Goal: Task Accomplishment & Management: Use online tool/utility

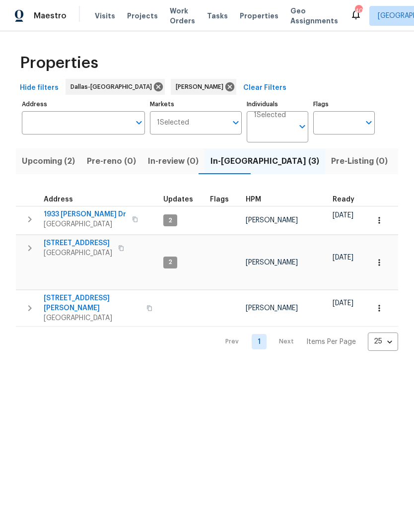
scroll to position [0, 72]
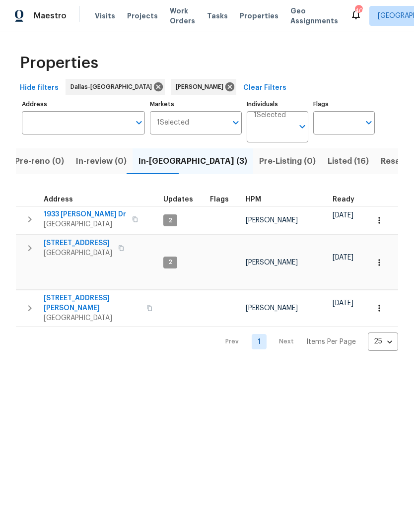
click at [66, 212] on span "1933 Sampsell Dr" at bounding box center [85, 214] width 82 height 10
click at [76, 218] on span "1933 Sampsell Dr" at bounding box center [85, 214] width 82 height 10
click at [28, 220] on icon "button" at bounding box center [30, 219] width 12 height 12
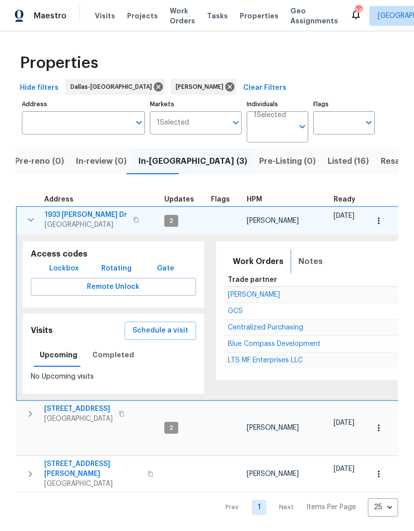
click at [302, 261] on span "Notes" at bounding box center [310, 261] width 24 height 14
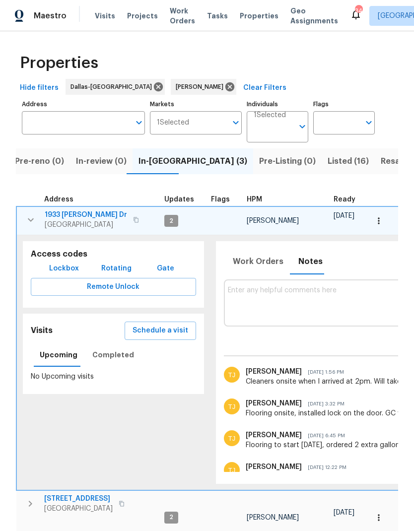
paste textarea "Debris- All interior/exterior debris, and personal items have been removed. (Do…"
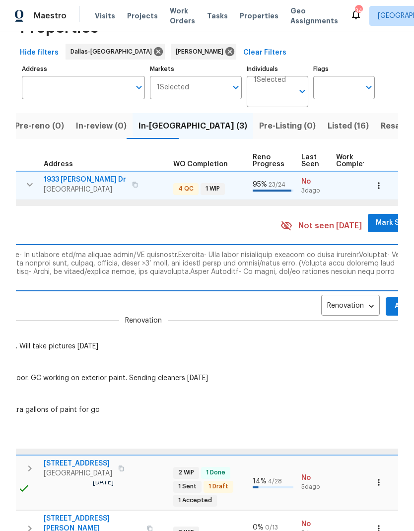
scroll to position [0, 356]
type textarea "Debris- All interior/exterior debris, and personal items have been removed. (Do…"
click at [391, 302] on span "Add" at bounding box center [399, 306] width 16 height 12
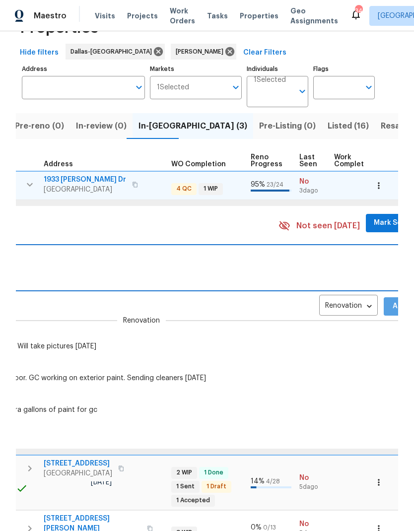
scroll to position [0, 0]
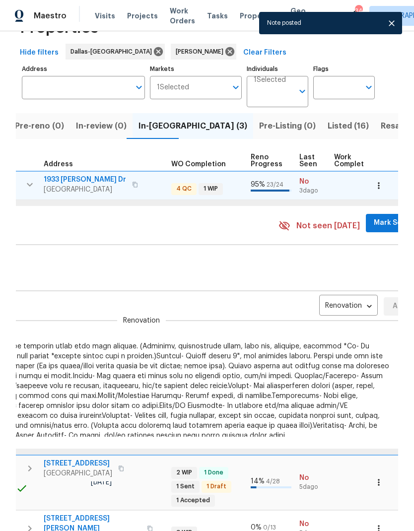
click at [382, 219] on span "Mark Seen" at bounding box center [392, 223] width 37 height 12
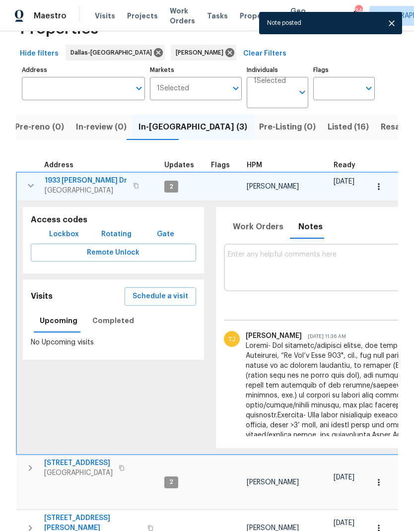
click at [29, 189] on icon "button" at bounding box center [31, 186] width 12 height 12
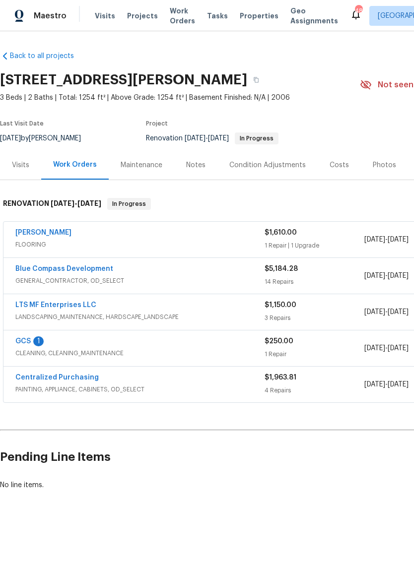
click at [28, 338] on link "GCS" at bounding box center [22, 341] width 15 height 7
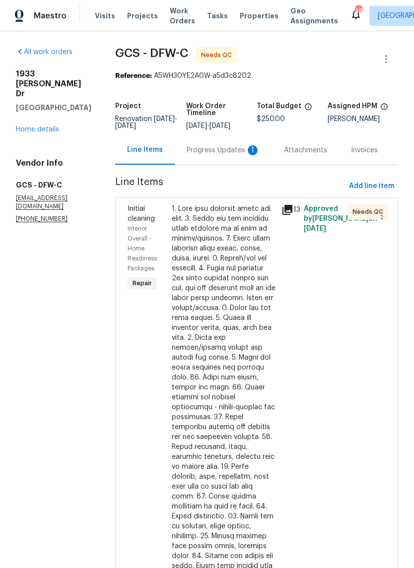
click at [227, 144] on div "Progress Updates 1" at bounding box center [223, 149] width 97 height 29
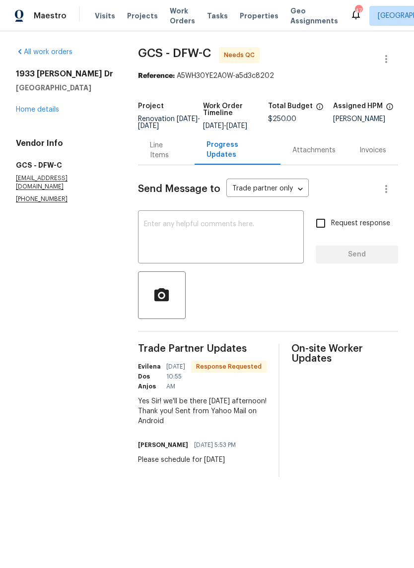
click at [167, 155] on div "Line Items" at bounding box center [166, 150] width 33 height 20
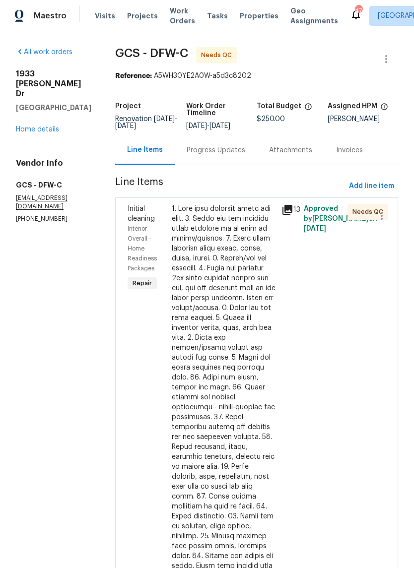
click at [220, 254] on div at bounding box center [224, 442] width 104 height 476
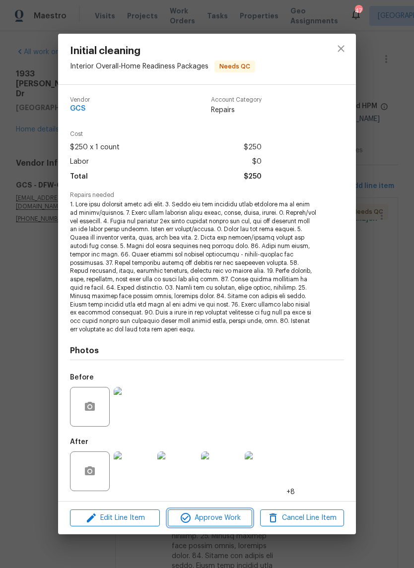
click at [218, 519] on span "Approve Work" at bounding box center [210, 518] width 78 height 12
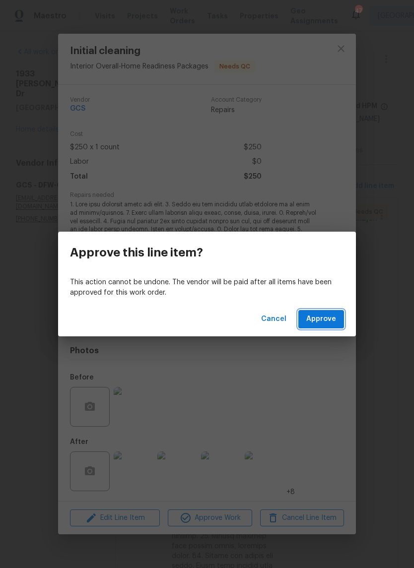
click at [329, 314] on span "Approve" at bounding box center [321, 319] width 30 height 12
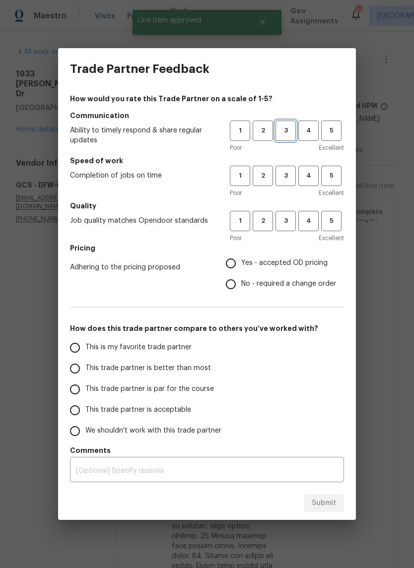
click at [286, 130] on span "3" at bounding box center [285, 130] width 18 height 11
click at [287, 170] on button "3" at bounding box center [285, 176] width 20 height 20
click at [293, 213] on button "3" at bounding box center [285, 221] width 20 height 20
click at [244, 257] on label "Yes - accepted OD pricing" at bounding box center [278, 263] width 116 height 21
click at [241, 257] on input "Yes - accepted OD pricing" at bounding box center [230, 263] width 21 height 21
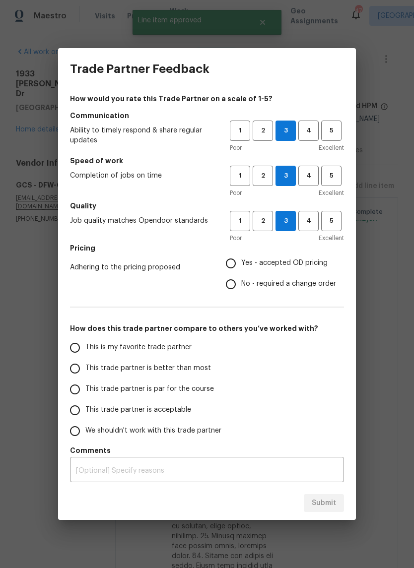
radio input "true"
click at [74, 387] on input "This trade partner is par for the course" at bounding box center [74, 389] width 21 height 21
click at [334, 498] on span "Submit" at bounding box center [323, 503] width 24 height 12
radio input "true"
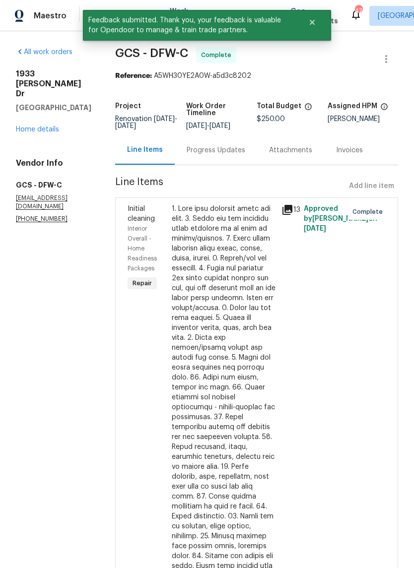
click at [56, 126] on link "Home details" at bounding box center [37, 129] width 43 height 7
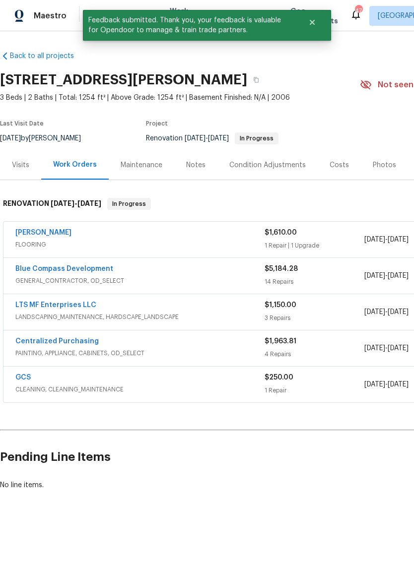
click at [41, 230] on link "Sherwin Williams" at bounding box center [43, 232] width 56 height 7
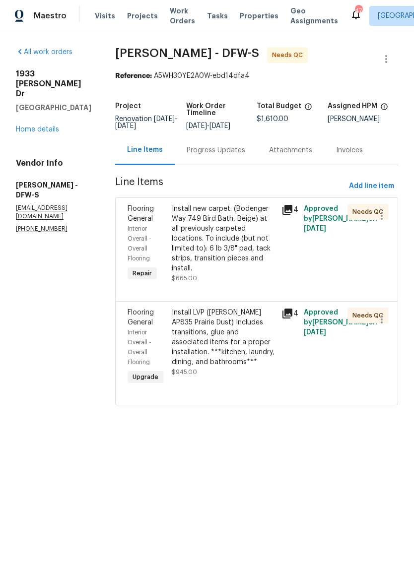
click at [216, 236] on div "Install new carpet. (Bodenger Way 749 Bird Bath, Beige) at all previously carpe…" at bounding box center [224, 238] width 104 height 69
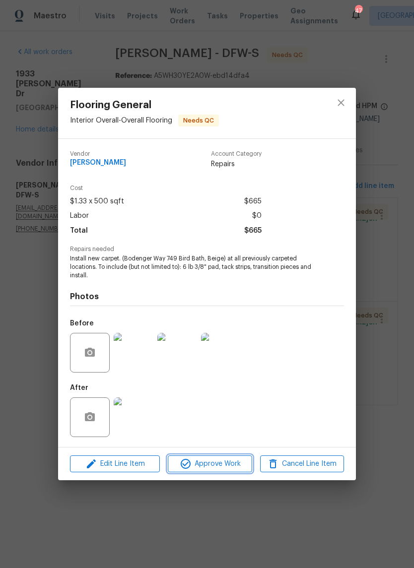
click at [205, 472] on button "Approve Work" at bounding box center [210, 463] width 84 height 17
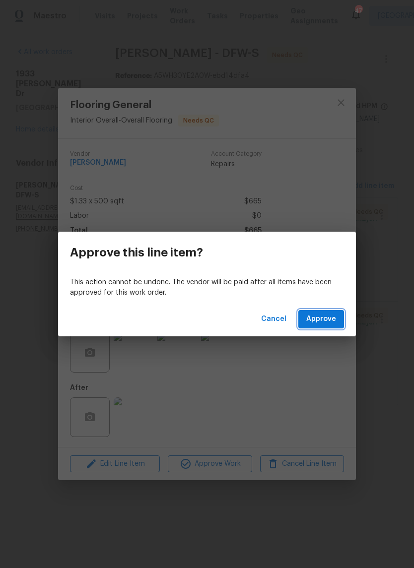
click at [323, 311] on button "Approve" at bounding box center [321, 319] width 46 height 18
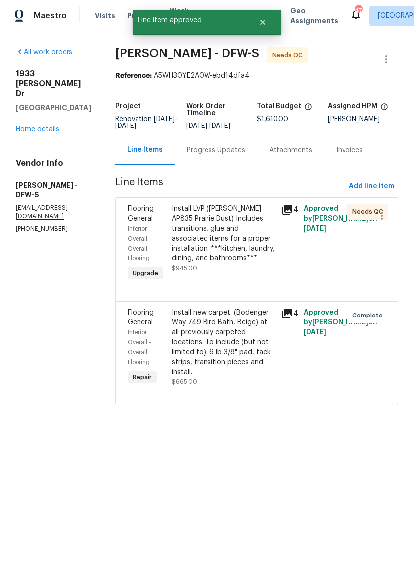
click at [213, 227] on div "Install LVP (Knighton AP835 Prairie Dust) Includes transitions, glue and associ…" at bounding box center [224, 234] width 104 height 60
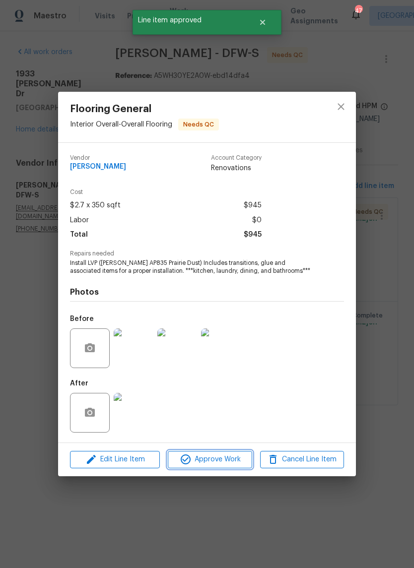
click at [222, 459] on span "Approve Work" at bounding box center [210, 459] width 78 height 12
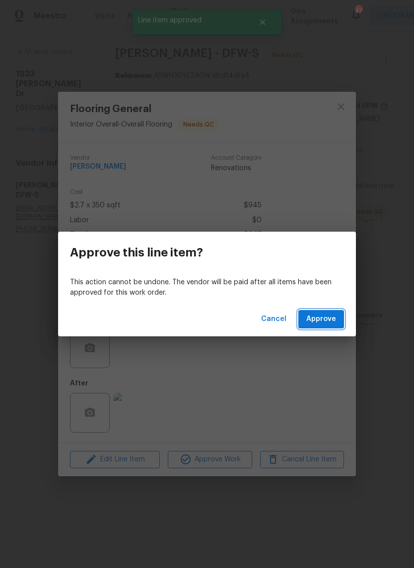
click at [326, 317] on span "Approve" at bounding box center [321, 319] width 30 height 12
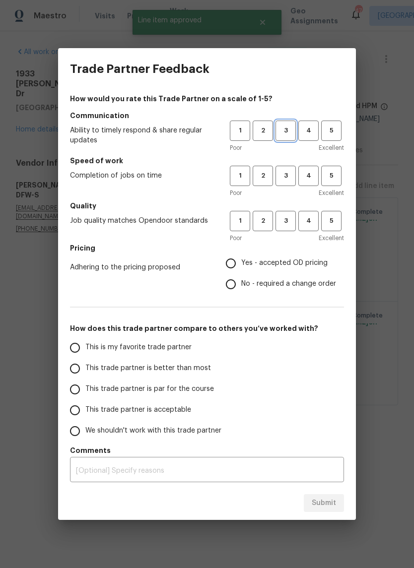
click at [283, 130] on span "3" at bounding box center [285, 130] width 18 height 11
click at [288, 183] on button "3" at bounding box center [285, 176] width 20 height 20
click at [284, 225] on span "3" at bounding box center [285, 220] width 18 height 11
click at [230, 267] on input "Yes - accepted OD pricing" at bounding box center [230, 263] width 21 height 21
radio input "true"
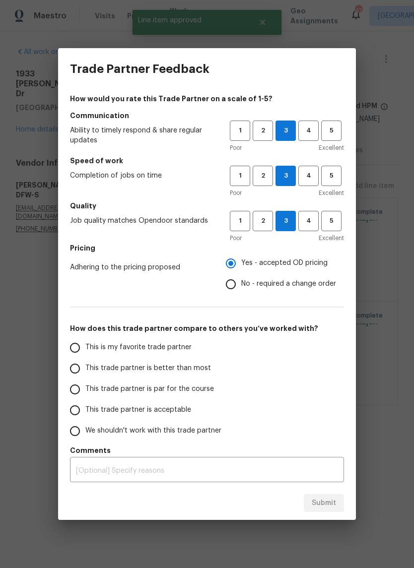
click at [75, 387] on input "This trade partner is par for the course" at bounding box center [74, 389] width 21 height 21
click at [317, 505] on span "Submit" at bounding box center [323, 503] width 24 height 12
radio input "true"
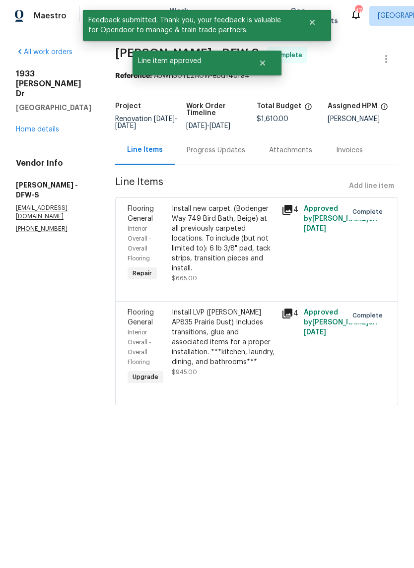
click at [34, 124] on div "1933 Sampsell Dr Grand Prairie, TX 75051 Home details" at bounding box center [53, 101] width 75 height 65
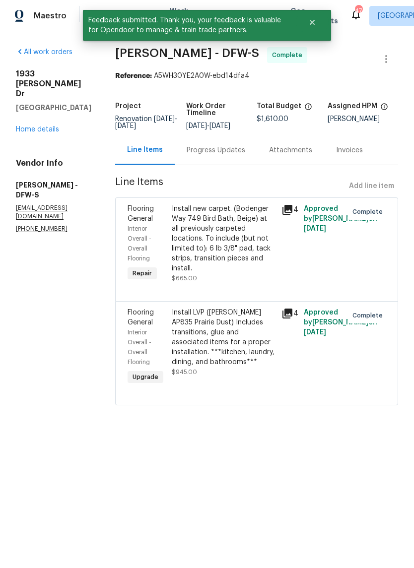
click at [42, 126] on link "Home details" at bounding box center [37, 129] width 43 height 7
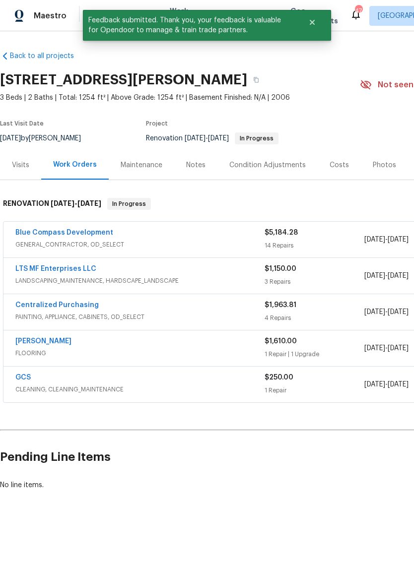
click at [56, 268] on link "LTS MF Enterprises LLC" at bounding box center [55, 268] width 81 height 7
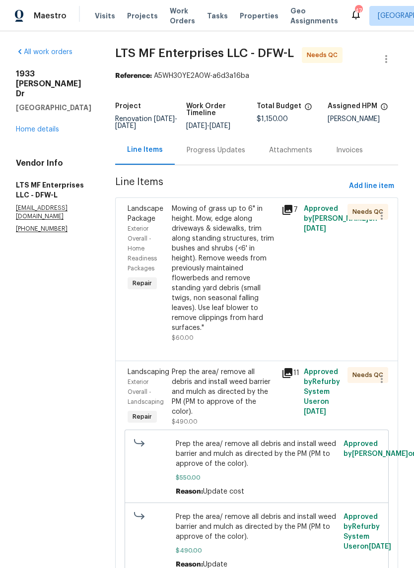
click at [220, 243] on div "Mowing of grass up to 6" in height. Mow, edge along driveways & sidewalks, trim…" at bounding box center [224, 268] width 104 height 129
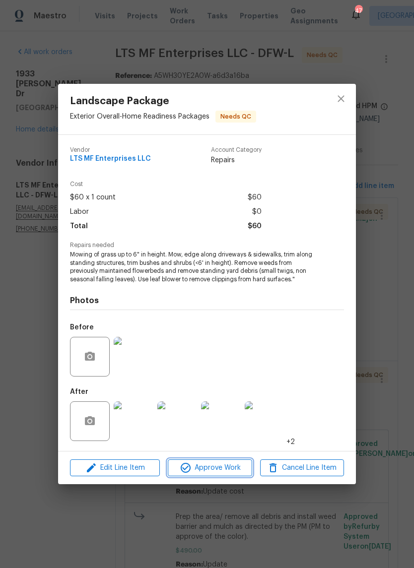
click at [226, 470] on span "Approve Work" at bounding box center [210, 468] width 78 height 12
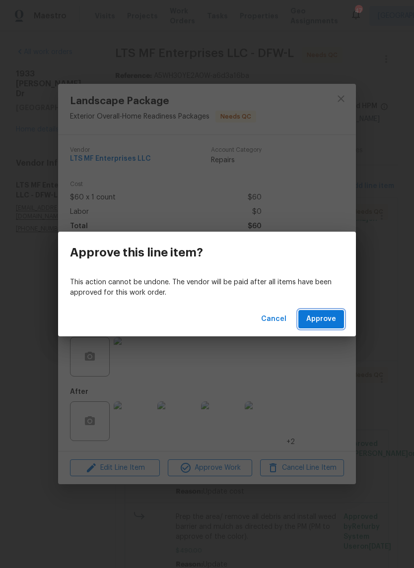
click at [322, 317] on span "Approve" at bounding box center [321, 319] width 30 height 12
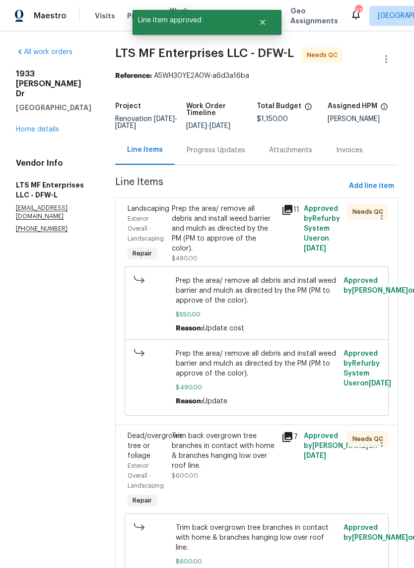
click at [205, 217] on div "Prep the area/ remove all debris and install weed barrier and mulch as directed…" at bounding box center [224, 229] width 104 height 50
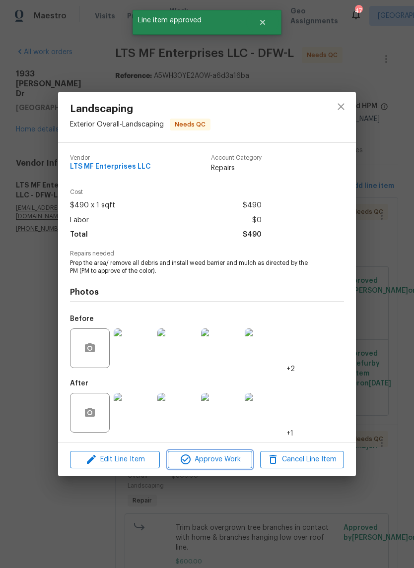
click at [228, 453] on button "Approve Work" at bounding box center [210, 459] width 84 height 17
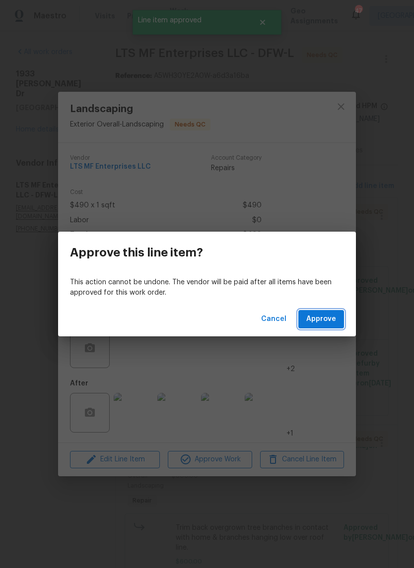
click at [317, 326] on button "Approve" at bounding box center [321, 319] width 46 height 18
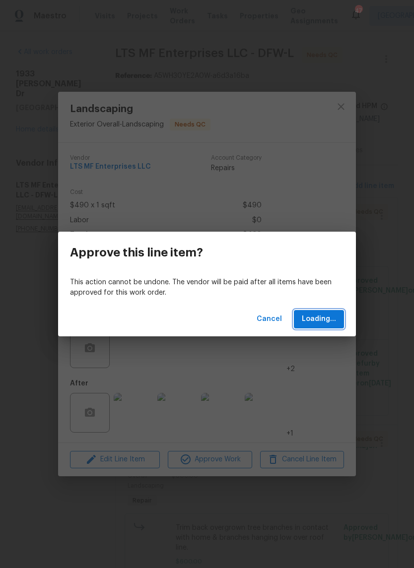
click at [324, 313] on span "Loading..." at bounding box center [319, 319] width 34 height 12
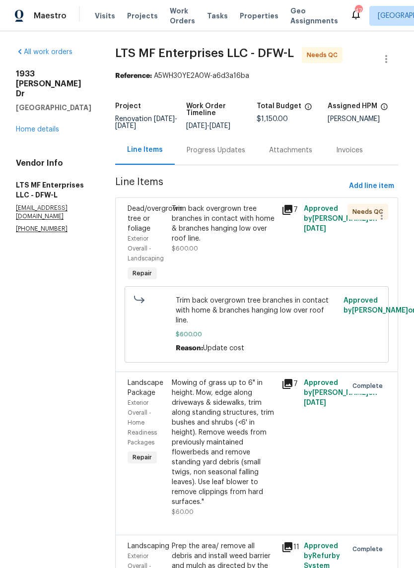
click at [208, 216] on div "Trim back overgrown tree branches in contact with home & branches hanging low o…" at bounding box center [224, 224] width 104 height 40
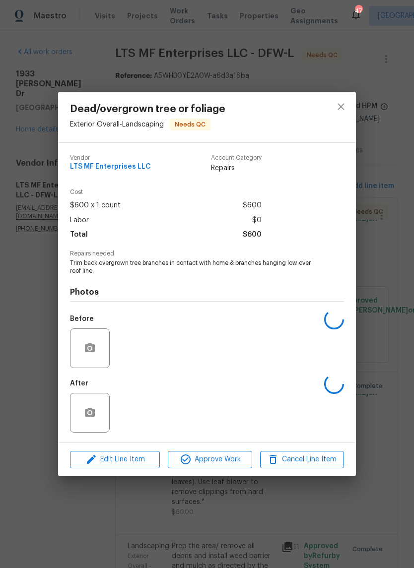
click at [210, 452] on button "Approve Work" at bounding box center [210, 459] width 84 height 17
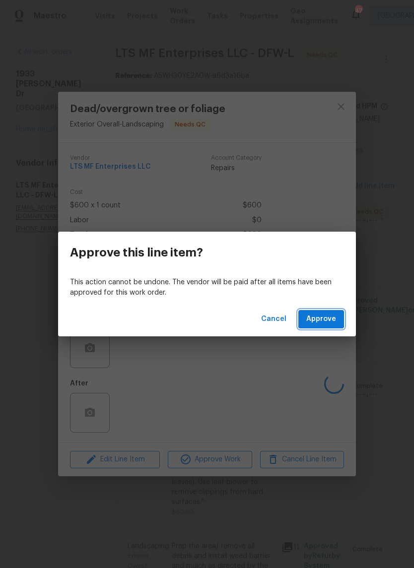
click at [323, 315] on span "Approve" at bounding box center [321, 319] width 30 height 12
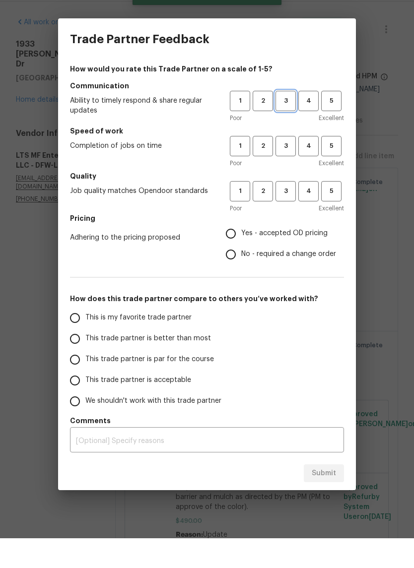
click at [295, 121] on button "3" at bounding box center [285, 131] width 20 height 20
click at [287, 166] on button "3" at bounding box center [285, 176] width 20 height 20
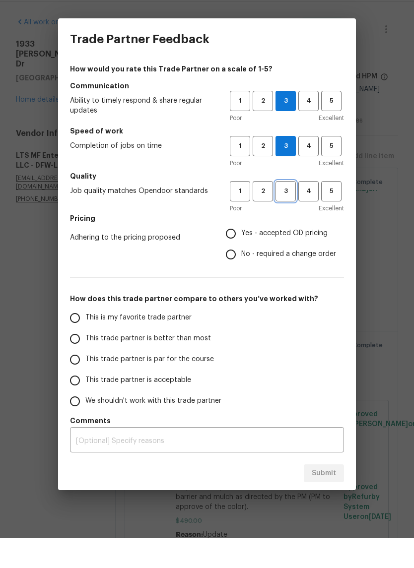
click at [280, 215] on span "3" at bounding box center [285, 220] width 18 height 11
click at [74, 379] on input "This trade partner is par for the course" at bounding box center [74, 389] width 21 height 21
radio input "true"
click at [234, 253] on input "Yes - accepted OD pricing" at bounding box center [230, 263] width 21 height 21
radio input "false"
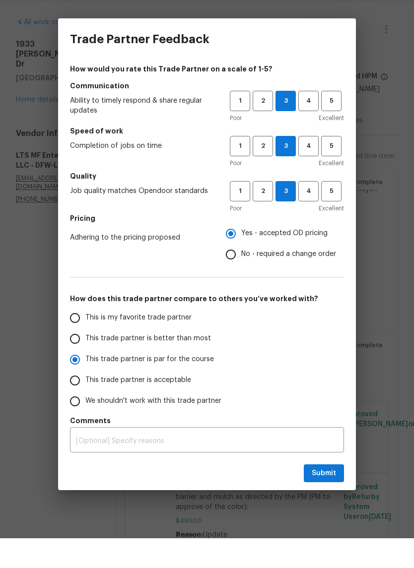
click at [234, 274] on input "No - required a change order" at bounding box center [230, 284] width 21 height 21
click at [324, 497] on span "Submit" at bounding box center [323, 503] width 24 height 12
radio input "false"
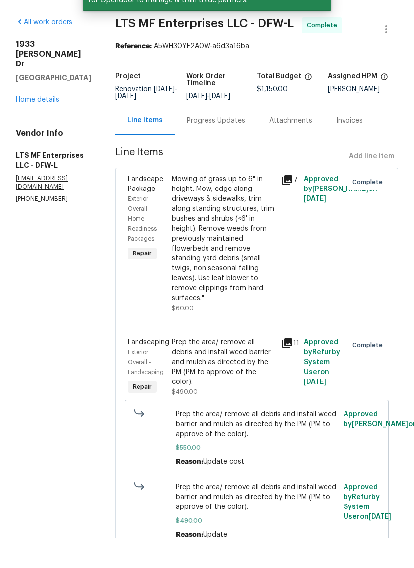
click at [34, 131] on link "Home details" at bounding box center [37, 129] width 43 height 7
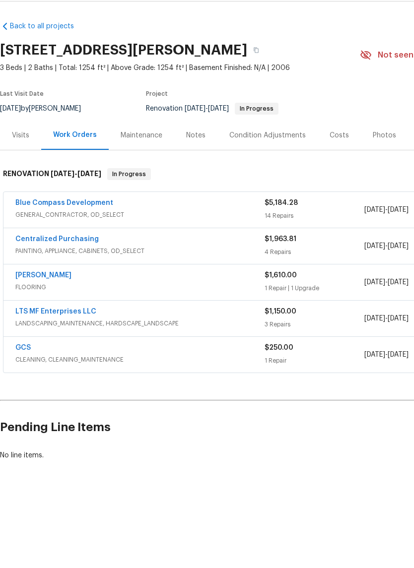
click at [54, 229] on link "Blue Compass Development" at bounding box center [64, 232] width 98 height 7
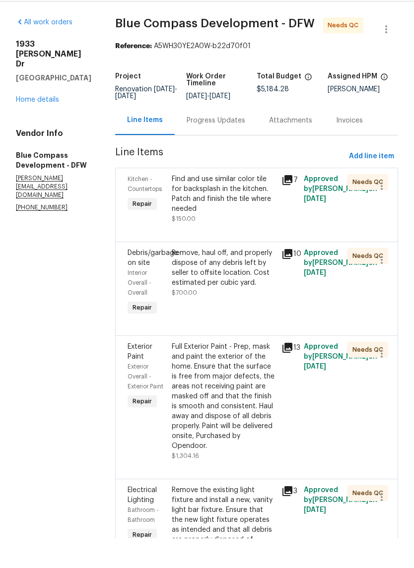
click at [256, 204] on div "Find and use similar color tile for backsplash in the kitchen. Patch and finish…" at bounding box center [224, 224] width 104 height 40
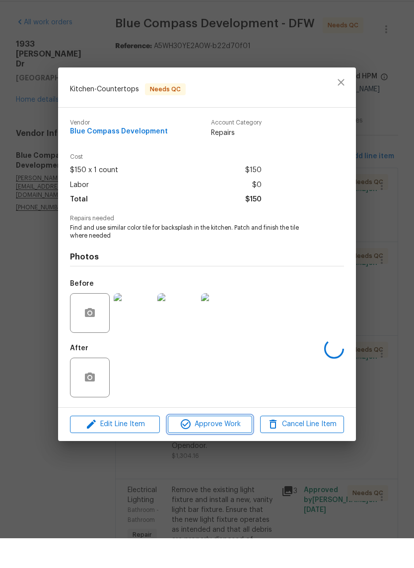
click at [223, 448] on span "Approve Work" at bounding box center [210, 454] width 78 height 12
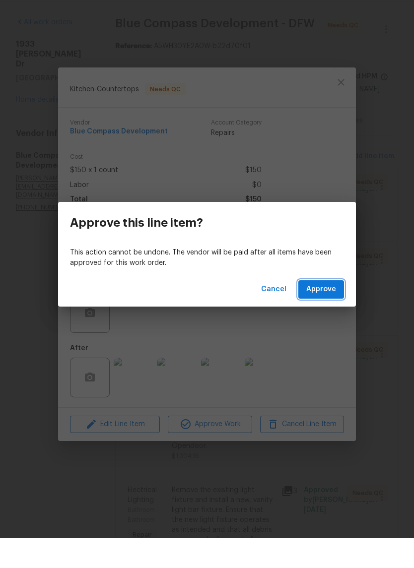
click at [329, 313] on span "Approve" at bounding box center [321, 319] width 30 height 12
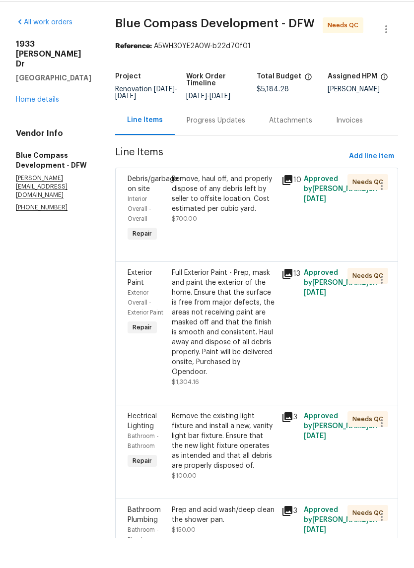
click at [234, 209] on div "Remove, haul off, and properly dispose of any debris left by seller to offsite …" at bounding box center [224, 224] width 104 height 40
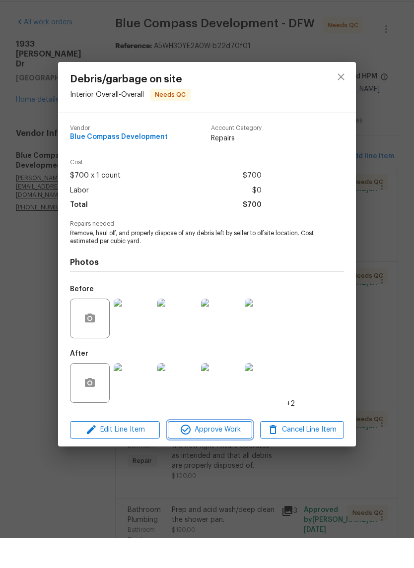
click at [221, 453] on span "Approve Work" at bounding box center [210, 459] width 78 height 12
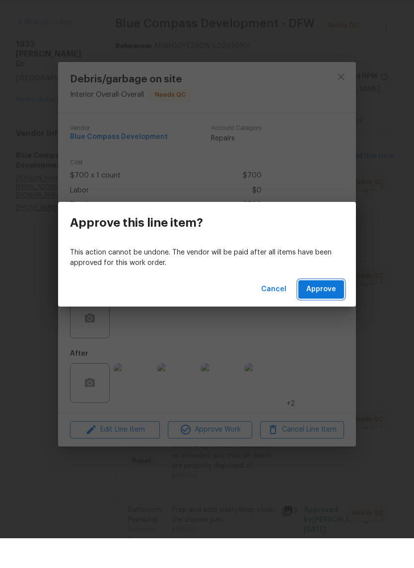
click at [321, 313] on span "Approve" at bounding box center [321, 319] width 30 height 12
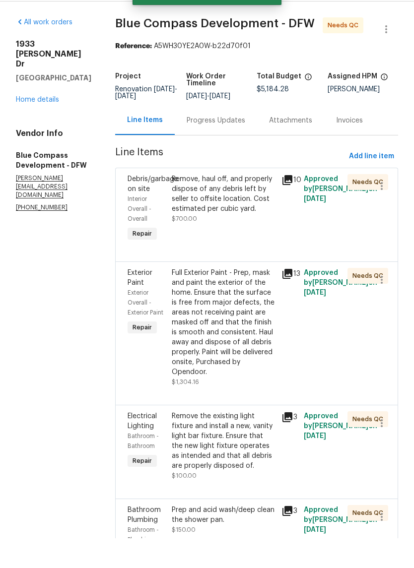
click at [253, 325] on div "Full Exterior Paint - Prep, mask and paint the exterior of the home. Ensure tha…" at bounding box center [224, 352] width 104 height 109
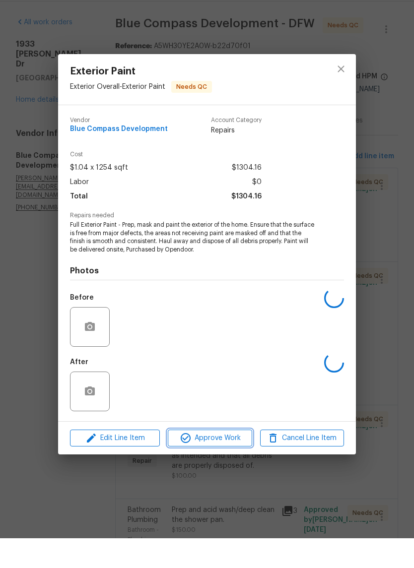
click at [222, 462] on span "Approve Work" at bounding box center [210, 468] width 78 height 12
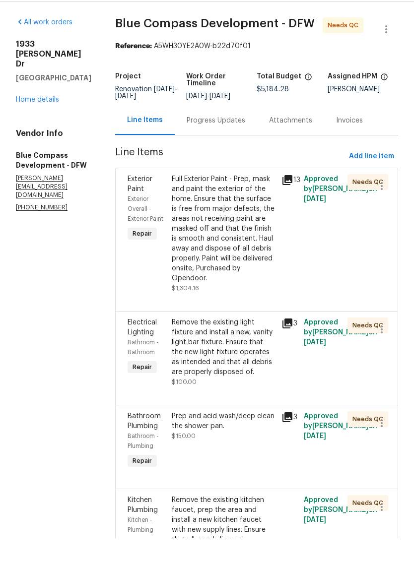
click at [232, 230] on div "Full Exterior Paint - Prep, mask and paint the exterior of the home. Ensure tha…" at bounding box center [224, 258] width 104 height 109
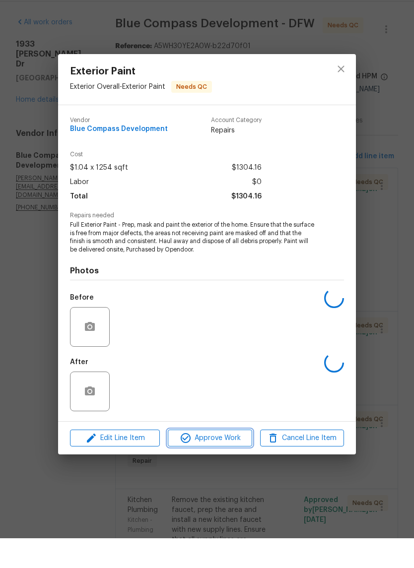
click at [220, 462] on span "Approve Work" at bounding box center [210, 468] width 78 height 12
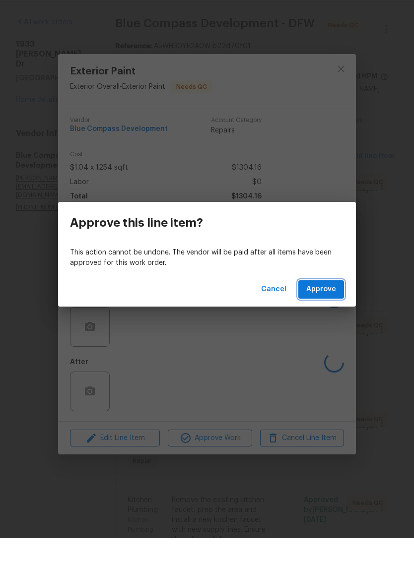
click at [328, 313] on span "Approve" at bounding box center [321, 319] width 30 height 12
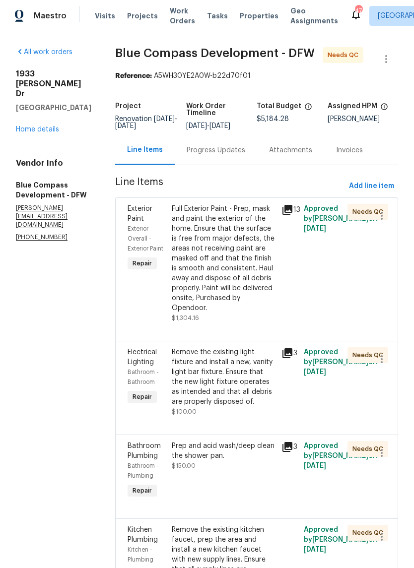
click at [246, 404] on div "Remove the existing light fixture and install a new, vanity light bar fixture. …" at bounding box center [224, 377] width 104 height 60
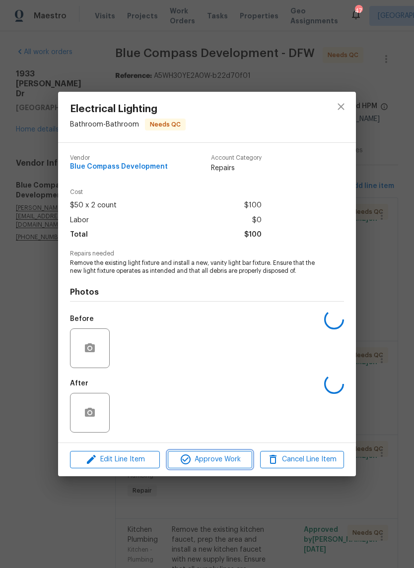
click at [208, 457] on span "Approve Work" at bounding box center [210, 459] width 78 height 12
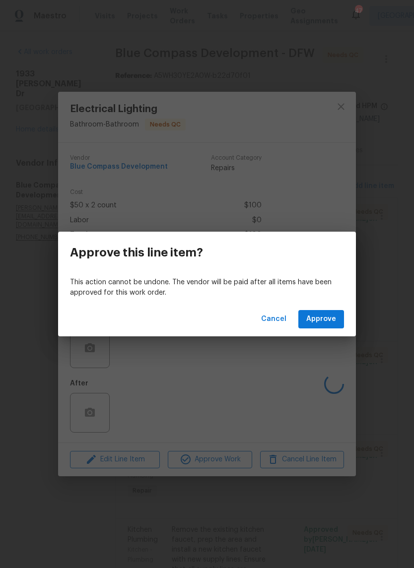
click at [322, 319] on span "Approve" at bounding box center [321, 319] width 30 height 12
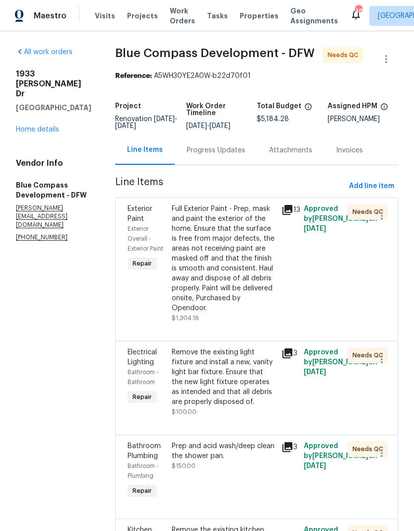
click at [267, 287] on div "Full Exterior Paint - Prep, mask and paint the exterior of the home. Ensure tha…" at bounding box center [224, 258] width 104 height 109
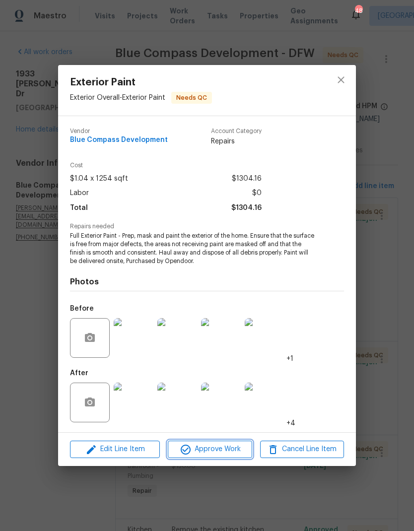
click at [236, 449] on span "Approve Work" at bounding box center [210, 449] width 78 height 12
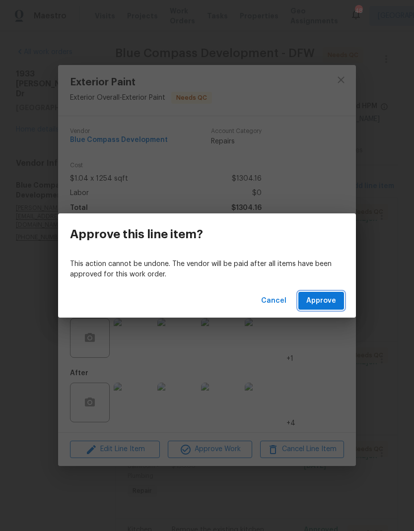
click at [327, 303] on span "Approve" at bounding box center [321, 301] width 30 height 12
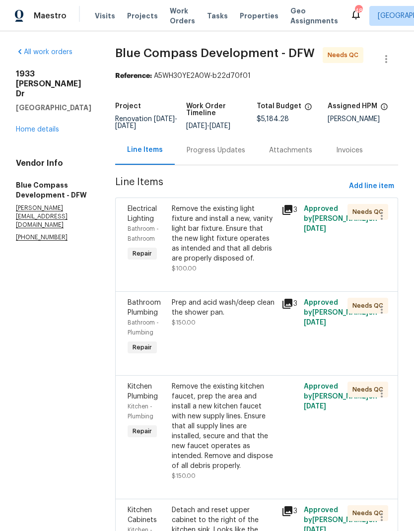
click at [269, 258] on div "Remove the existing light fixture and install a new, vanity light bar fixture. …" at bounding box center [224, 234] width 104 height 60
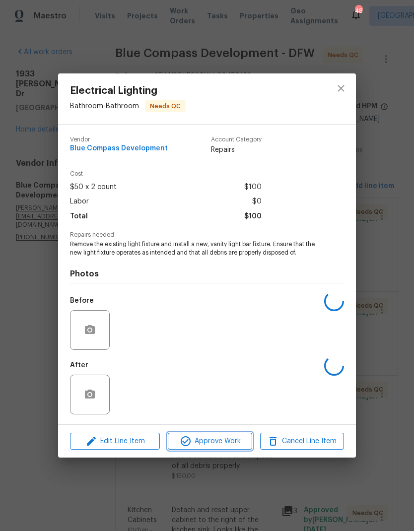
click at [235, 436] on button "Approve Work" at bounding box center [210, 441] width 84 height 17
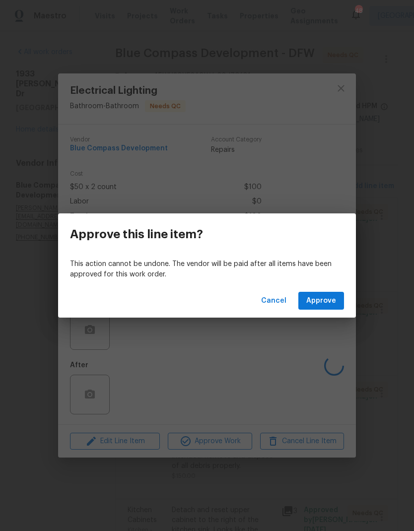
click at [319, 299] on span "Approve" at bounding box center [321, 301] width 30 height 12
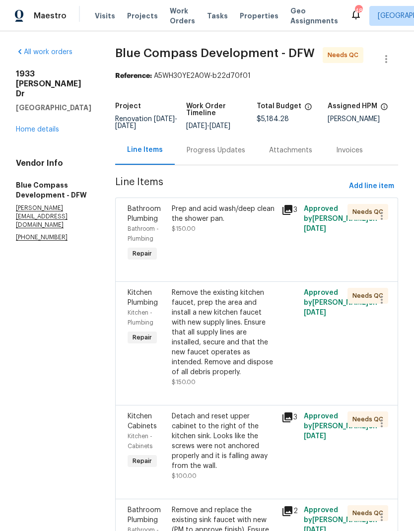
click at [250, 234] on div "Prep and acid wash/deep clean the shower pan. $150.00" at bounding box center [224, 219] width 104 height 30
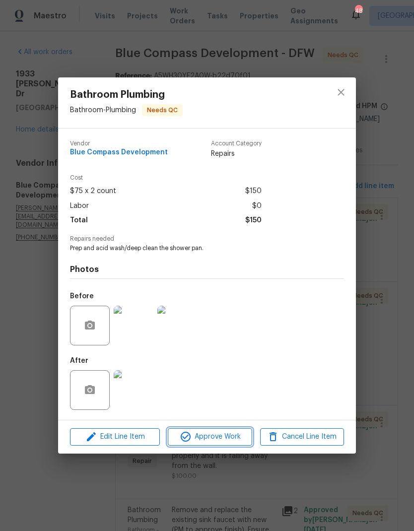
click at [226, 439] on span "Approve Work" at bounding box center [210, 437] width 78 height 12
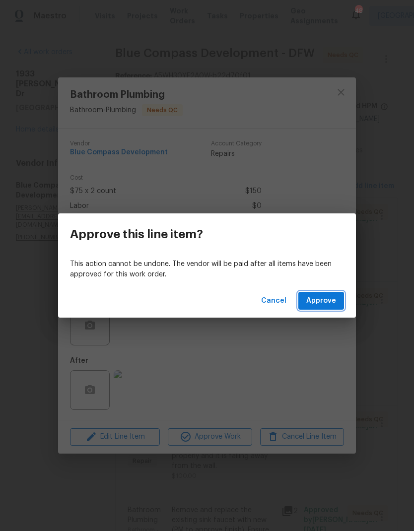
click at [317, 307] on button "Approve" at bounding box center [321, 301] width 46 height 18
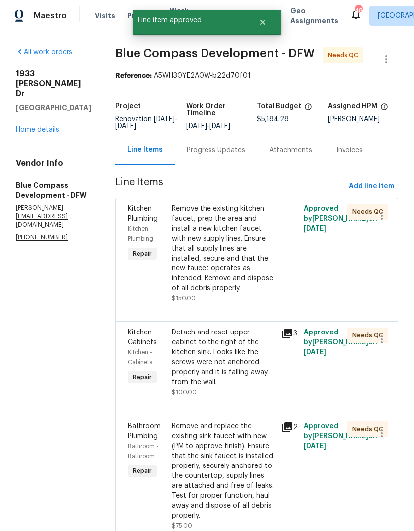
click at [243, 265] on div "Remove the existing kitchen faucet, prep the area and install a new kitchen fau…" at bounding box center [224, 248] width 104 height 89
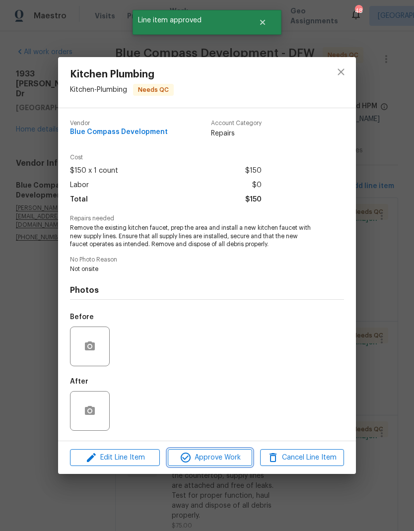
click at [224, 458] on span "Approve Work" at bounding box center [210, 457] width 78 height 12
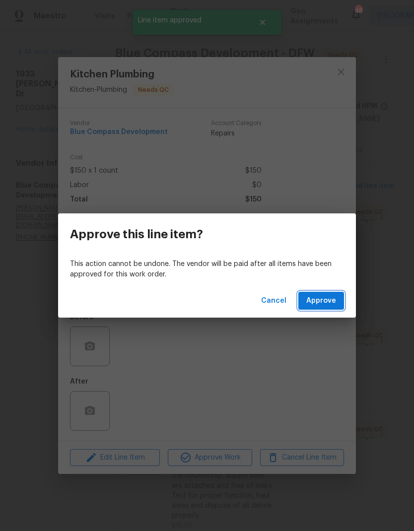
click at [313, 297] on span "Approve" at bounding box center [321, 301] width 30 height 12
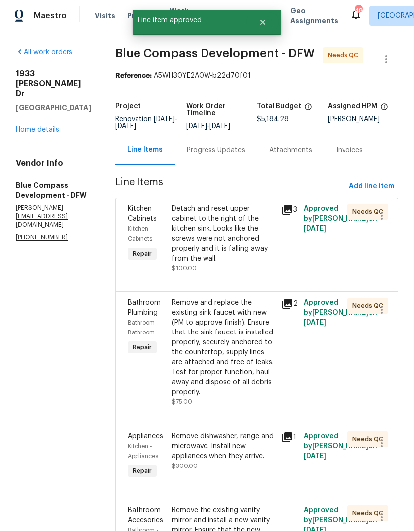
click at [258, 241] on div "Detach and reset upper cabinet to the right of the kitchen sink. Looks like the…" at bounding box center [224, 234] width 104 height 60
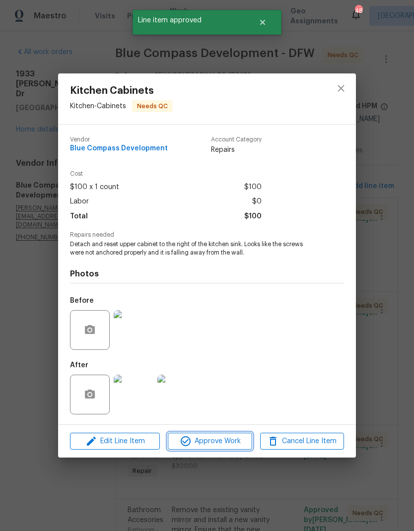
click at [225, 442] on span "Approve Work" at bounding box center [210, 441] width 78 height 12
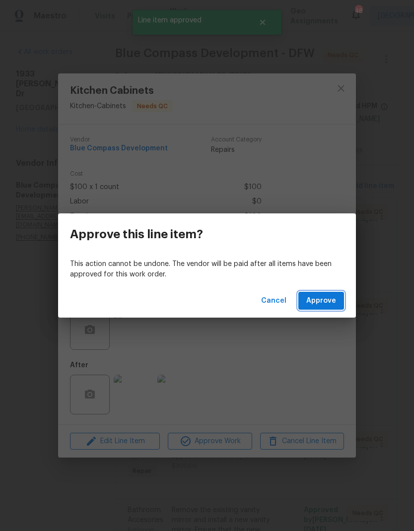
click at [327, 302] on span "Approve" at bounding box center [321, 301] width 30 height 12
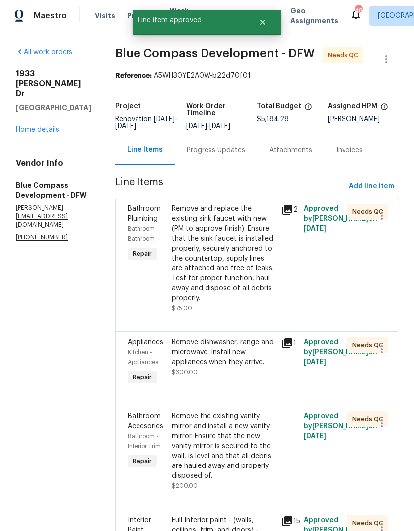
click at [263, 272] on div "Remove and replace the existing sink faucet with new (PM to approve finish). En…" at bounding box center [224, 253] width 104 height 99
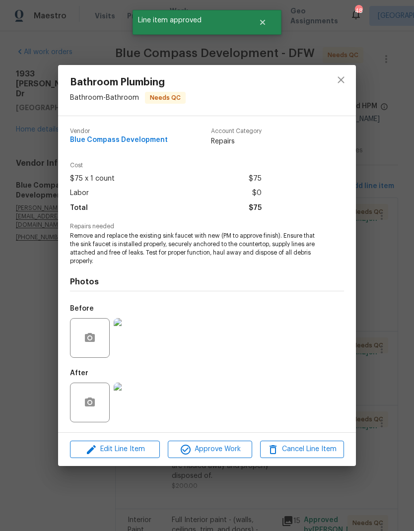
click at [227, 453] on span "Approve Work" at bounding box center [210, 449] width 78 height 12
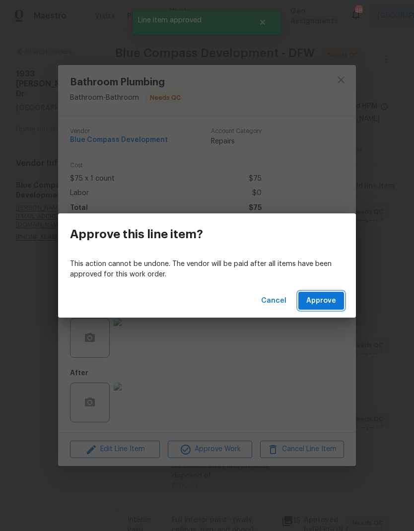
click at [325, 295] on span "Approve" at bounding box center [321, 301] width 30 height 12
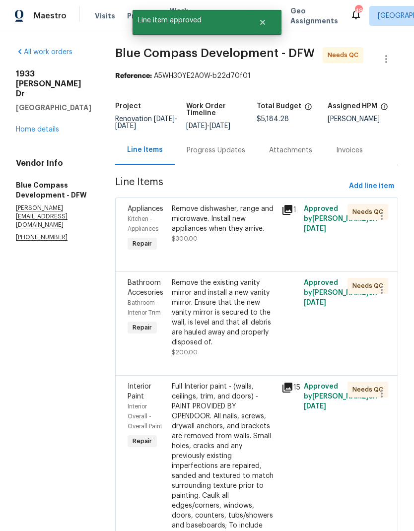
click at [248, 231] on div "Remove dishwasher, range and microwave. Install new appliances when they arrive." at bounding box center [224, 219] width 104 height 30
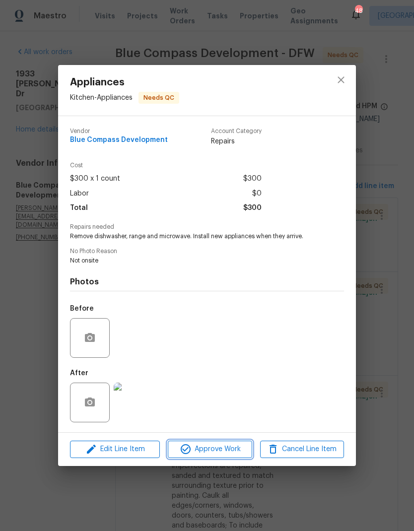
click at [227, 445] on span "Approve Work" at bounding box center [210, 449] width 78 height 12
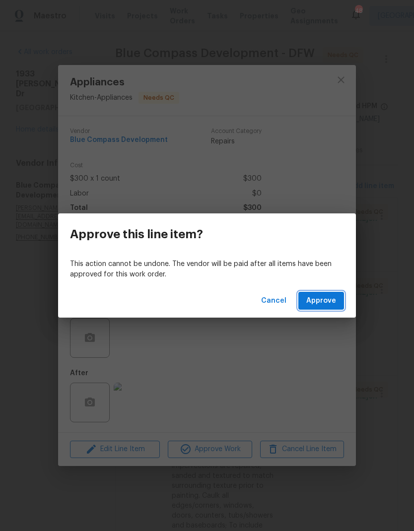
click at [326, 302] on span "Approve" at bounding box center [321, 301] width 30 height 12
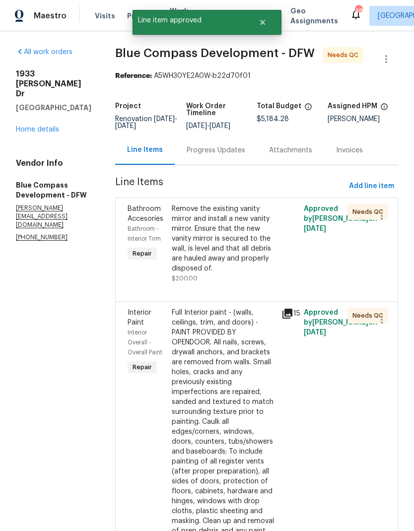
click at [251, 244] on div "Remove the existing vanity mirror and install a new vanity mirror. Ensure that …" at bounding box center [224, 238] width 104 height 69
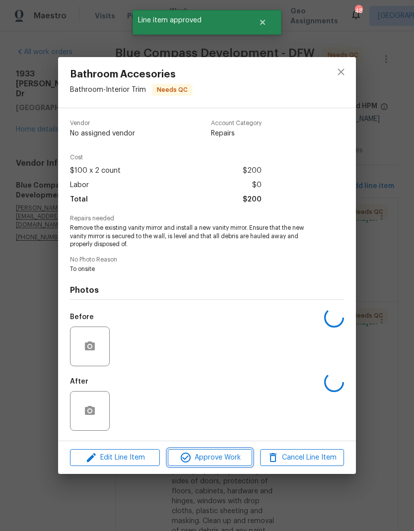
click at [228, 459] on span "Approve Work" at bounding box center [210, 457] width 78 height 12
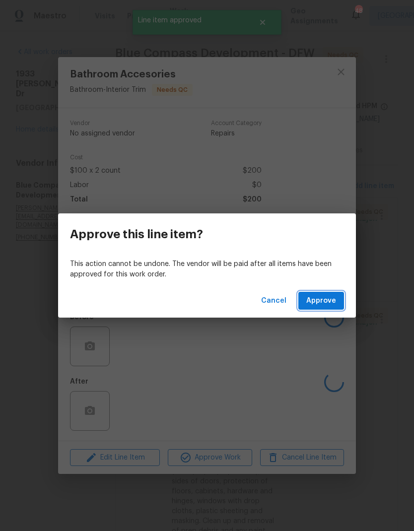
click at [322, 299] on span "Approve" at bounding box center [321, 301] width 30 height 12
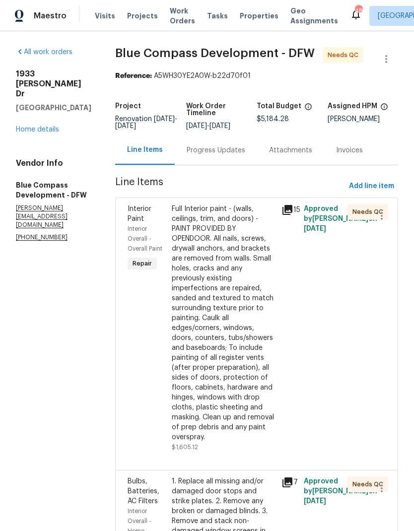
click at [248, 317] on div "Full Interior paint - (walls, ceilings, trim, and doors) - PAINT PROVIDED BY OP…" at bounding box center [224, 323] width 104 height 238
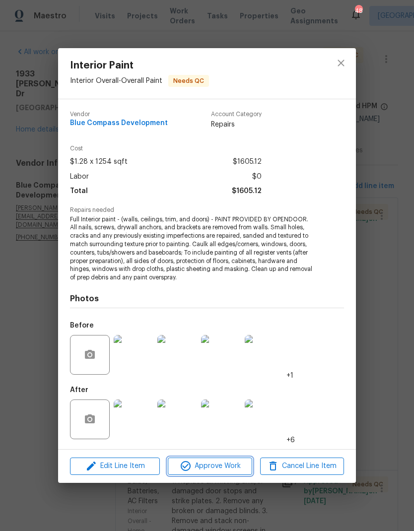
click at [226, 462] on span "Approve Work" at bounding box center [210, 466] width 78 height 12
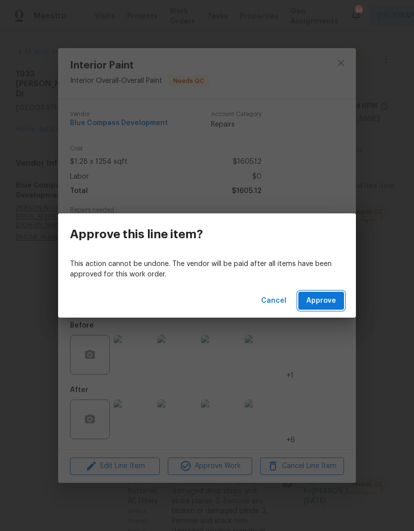
click at [327, 306] on span "Approve" at bounding box center [321, 301] width 30 height 12
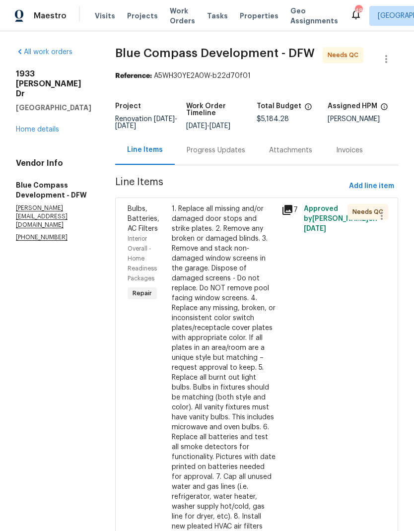
click at [230, 335] on div "1. Replace all missing and/or damaged door stops and strike plates. 2. Remove a…" at bounding box center [224, 367] width 104 height 327
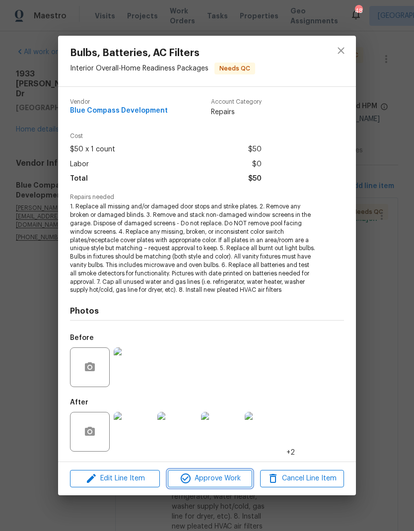
click at [224, 477] on span "Approve Work" at bounding box center [210, 478] width 78 height 12
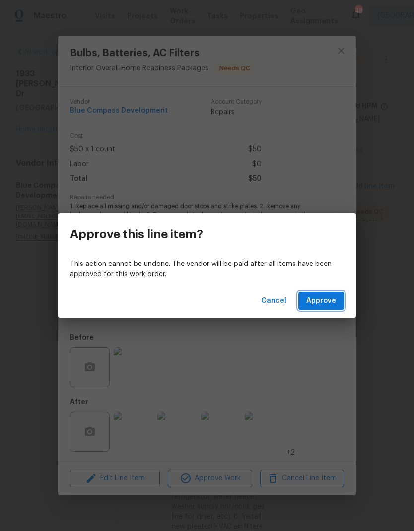
click at [321, 298] on span "Approve" at bounding box center [321, 301] width 30 height 12
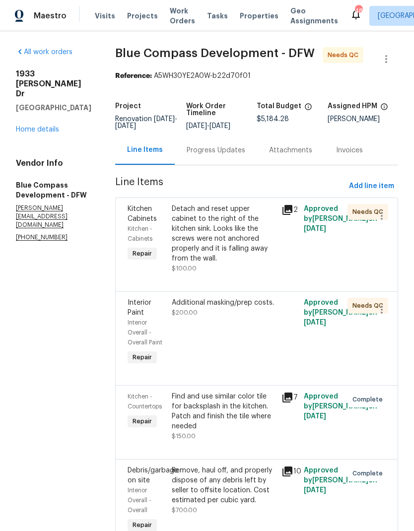
click at [245, 234] on div "Detach and reset upper cabinet to the right of the kitchen sink. Looks like the…" at bounding box center [224, 234] width 104 height 60
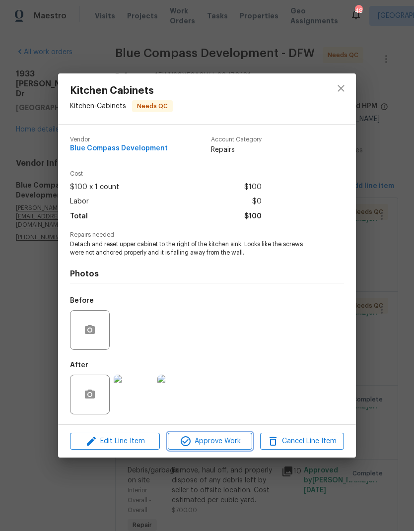
click at [223, 437] on span "Approve Work" at bounding box center [210, 441] width 78 height 12
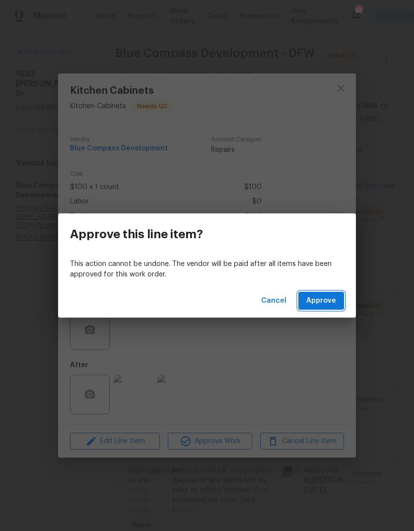
click at [318, 307] on button "Approve" at bounding box center [321, 301] width 46 height 18
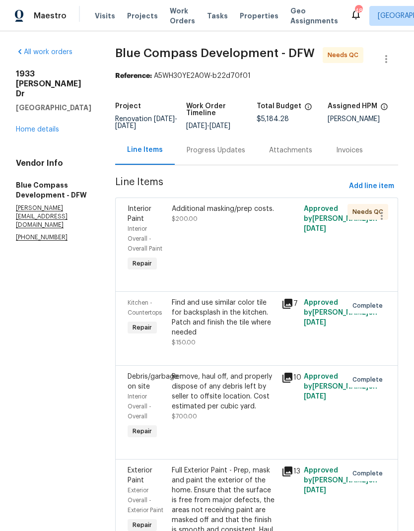
click at [265, 214] on div "Additional masking/prep costs." at bounding box center [224, 209] width 104 height 10
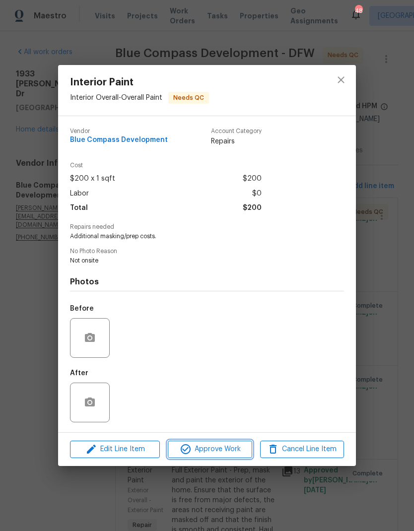
click at [236, 454] on span "Approve Work" at bounding box center [210, 449] width 78 height 12
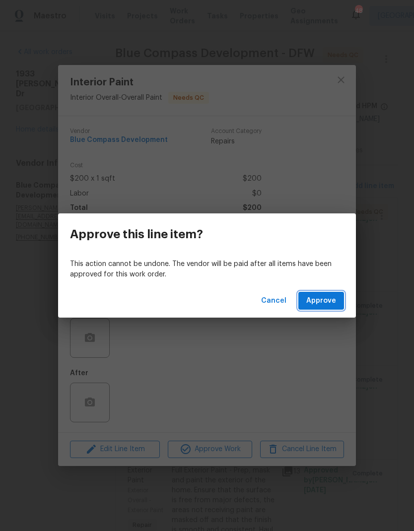
click at [312, 308] on button "Approve" at bounding box center [321, 301] width 46 height 18
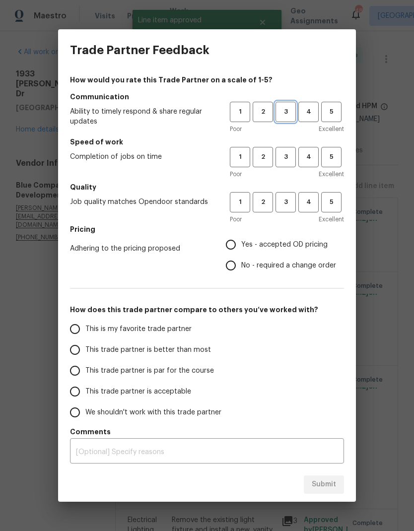
click at [287, 113] on span "3" at bounding box center [285, 111] width 18 height 11
click at [288, 194] on button "3" at bounding box center [285, 202] width 20 height 20
click at [233, 244] on input "Yes - accepted OD pricing" at bounding box center [230, 244] width 21 height 21
radio input "true"
click at [69, 365] on input "This trade partner is par for the course" at bounding box center [74, 370] width 21 height 21
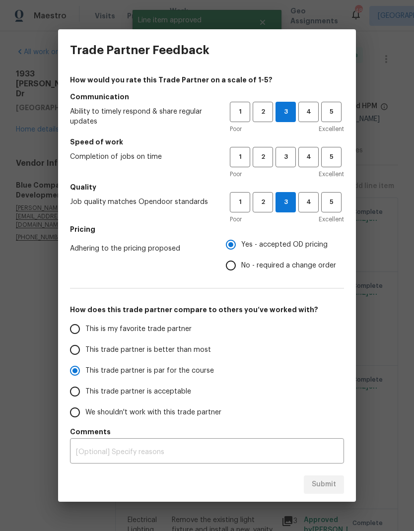
click at [329, 482] on div "Submit" at bounding box center [207, 484] width 298 height 34
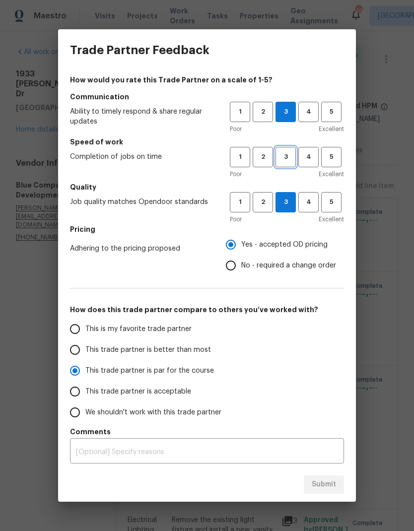
click at [293, 157] on span "3" at bounding box center [285, 156] width 18 height 11
radio input "true"
click at [328, 476] on button "Submit" at bounding box center [324, 484] width 40 height 18
radio input "false"
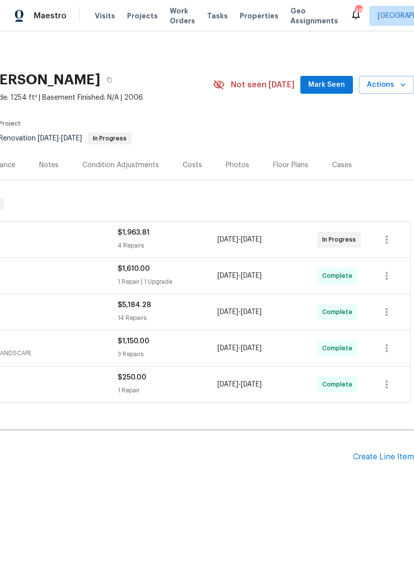
scroll to position [0, 147]
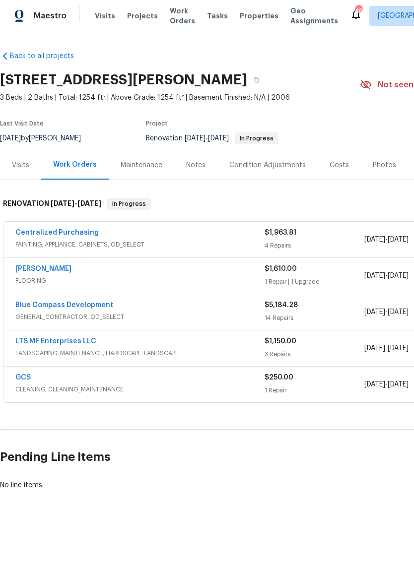
click at [385, 165] on div "Photos" at bounding box center [384, 165] width 23 height 10
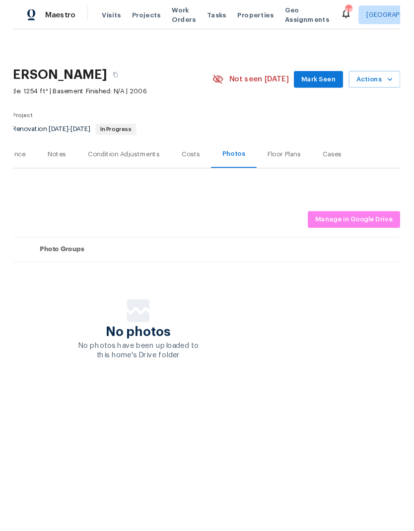
scroll to position [0, 147]
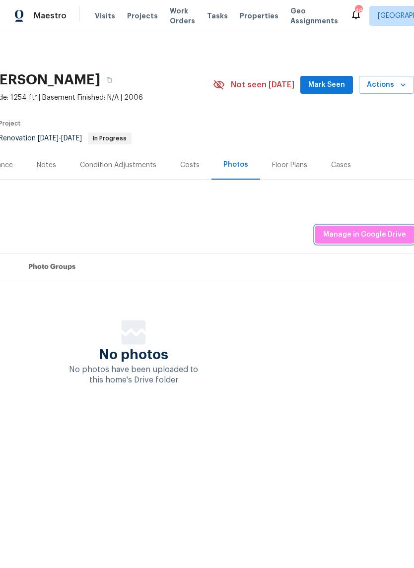
click at [356, 233] on span "Manage in Google Drive" at bounding box center [364, 235] width 83 height 12
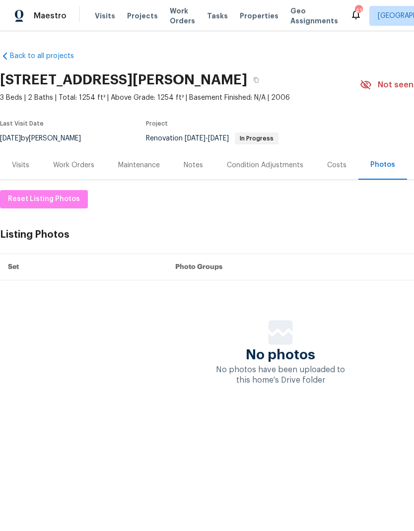
scroll to position [0, 0]
click at [132, 166] on div "Maintenance" at bounding box center [139, 165] width 42 height 10
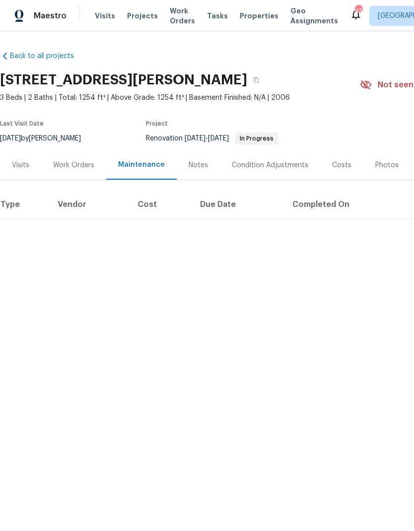
click at [75, 162] on div "Work Orders" at bounding box center [73, 165] width 41 height 10
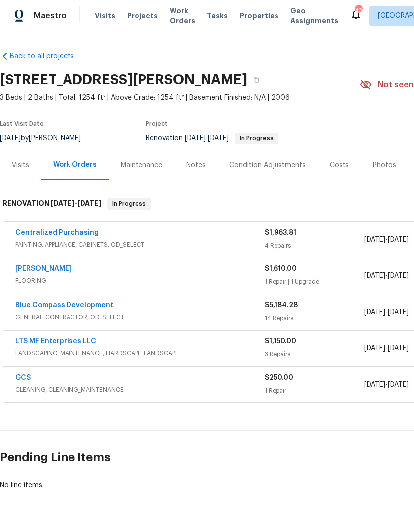
click at [375, 165] on div "Photos" at bounding box center [384, 165] width 23 height 10
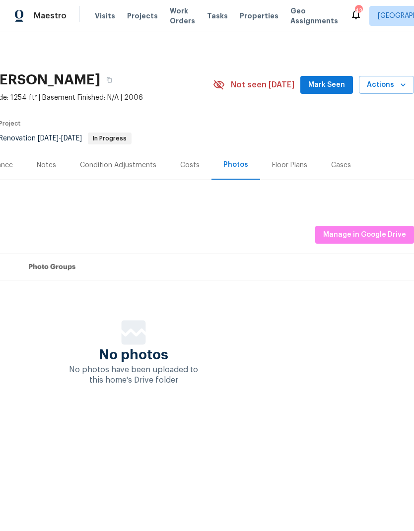
scroll to position [0, 147]
click at [355, 230] on span "Manage in Google Drive" at bounding box center [364, 235] width 83 height 12
click at [396, 92] on button "Actions" at bounding box center [386, 85] width 55 height 18
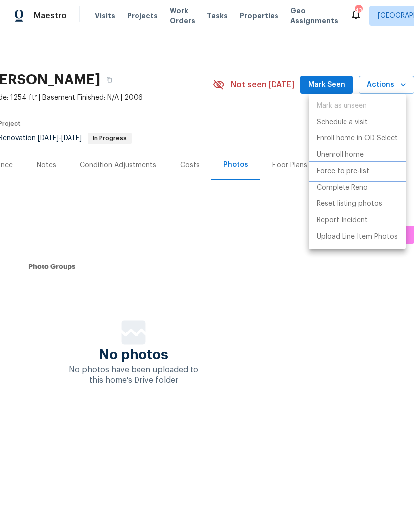
click at [363, 171] on p "Force to pre-list" at bounding box center [342, 171] width 53 height 10
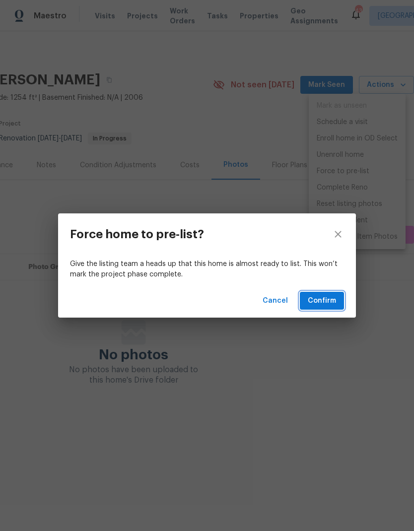
click at [324, 301] on span "Confirm" at bounding box center [322, 301] width 28 height 12
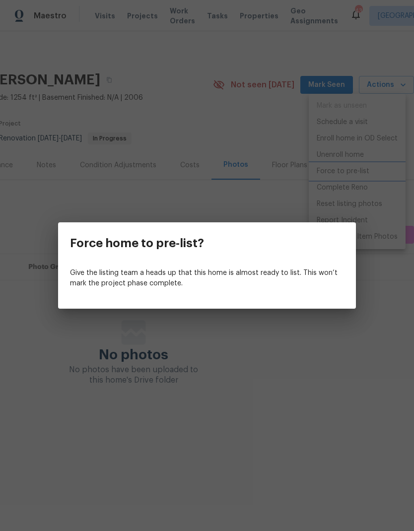
click at [278, 400] on div "Force home to pre-list? Give the listing team a heads up that this home is almo…" at bounding box center [207, 265] width 414 height 531
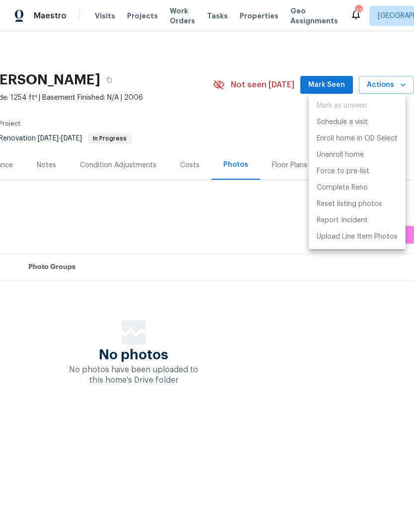
click at [230, 207] on div at bounding box center [207, 265] width 414 height 531
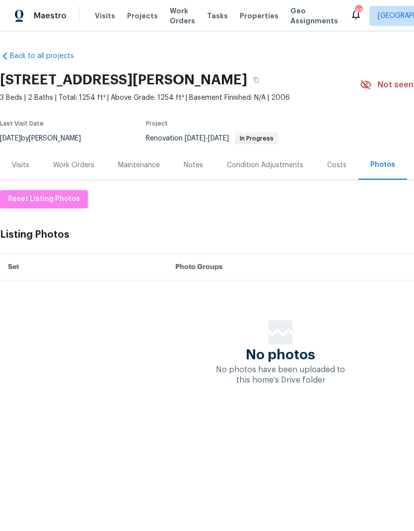
scroll to position [0, 0]
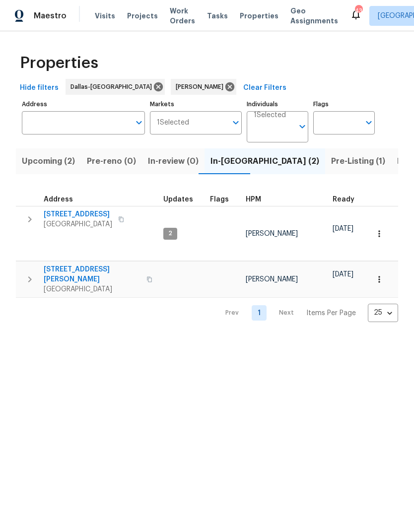
click at [43, 161] on span "Upcoming (2)" at bounding box center [48, 161] width 53 height 14
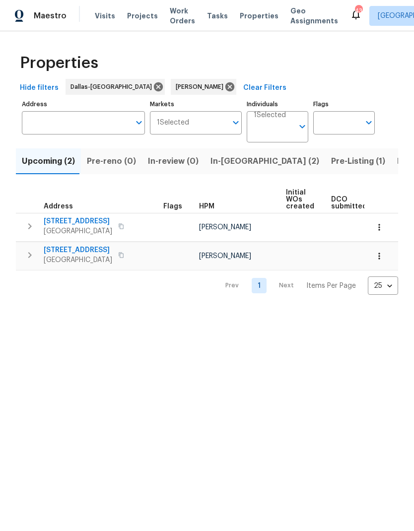
click at [397, 159] on span "Listed (16)" at bounding box center [417, 161] width 41 height 14
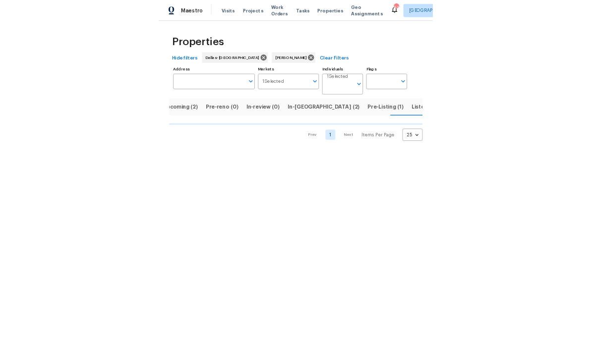
scroll to position [0, 16]
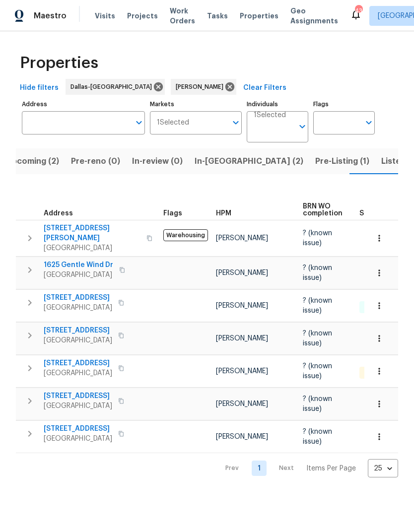
click at [25, 362] on icon "button" at bounding box center [30, 368] width 12 height 12
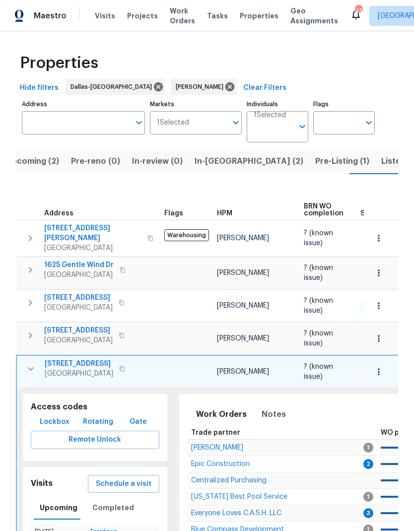
click at [128, 434] on span "Remote Unlock" at bounding box center [95, 440] width 113 height 12
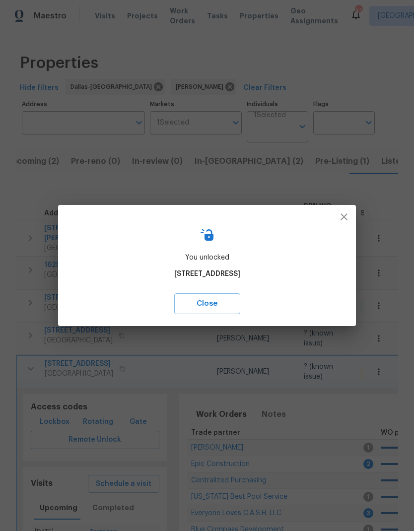
click at [229, 299] on span "Close" at bounding box center [207, 303] width 44 height 13
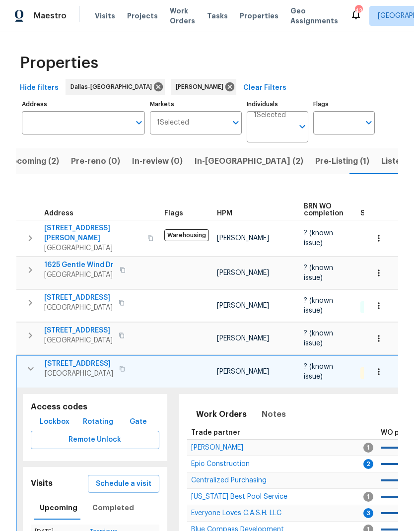
click at [70, 359] on span "[STREET_ADDRESS]" at bounding box center [79, 364] width 68 height 10
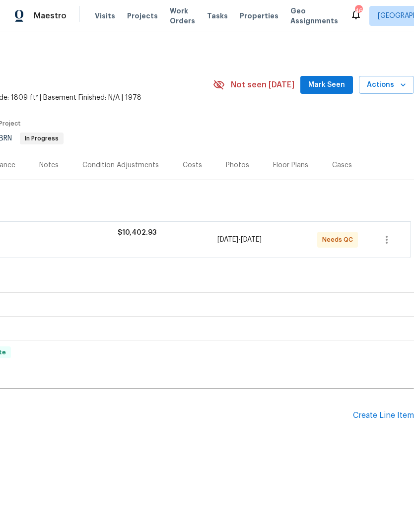
scroll to position [0, 147]
click at [374, 419] on div "Create Line Item" at bounding box center [383, 415] width 61 height 9
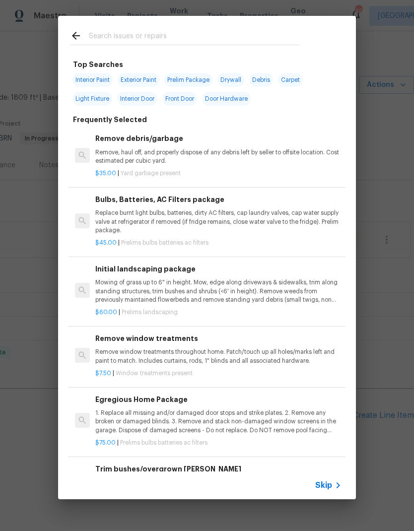
click at [131, 36] on input "text" at bounding box center [194, 37] width 210 height 15
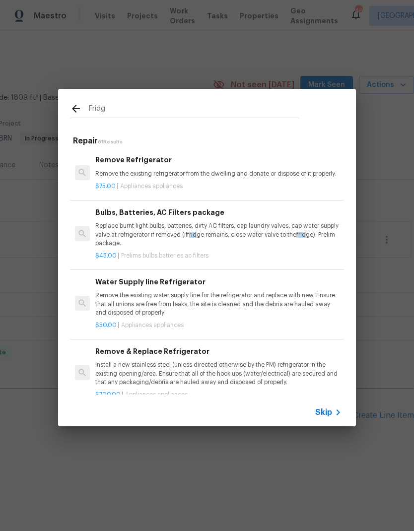
type input "Fridge"
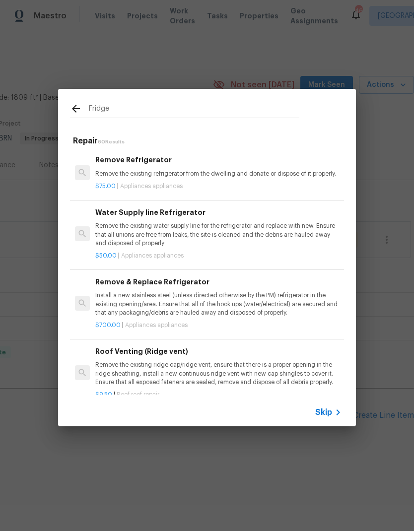
scroll to position [0, 0]
click at [282, 233] on p "Remove the existing water supply line for the refrigerator and replace with new…" at bounding box center [218, 234] width 246 height 25
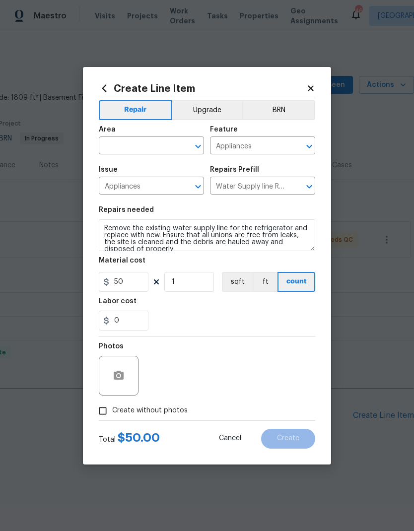
click at [142, 147] on input "text" at bounding box center [137, 146] width 77 height 15
click at [150, 173] on li "Kitchen" at bounding box center [151, 168] width 105 height 16
type input "Kitchen"
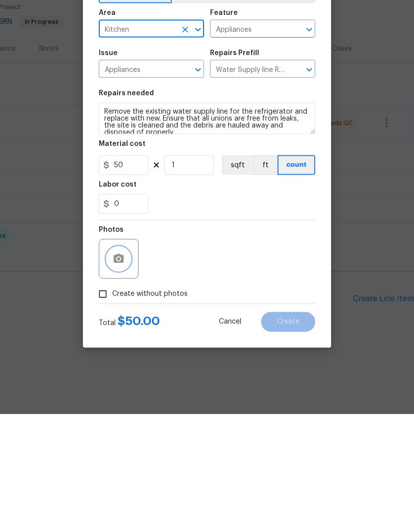
click at [120, 371] on icon "button" at bounding box center [119, 375] width 10 height 9
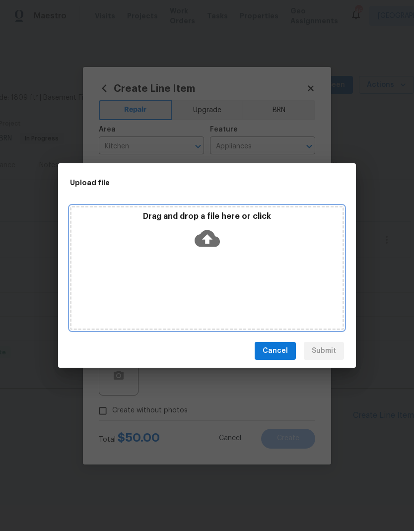
click at [216, 233] on icon at bounding box center [206, 238] width 25 height 25
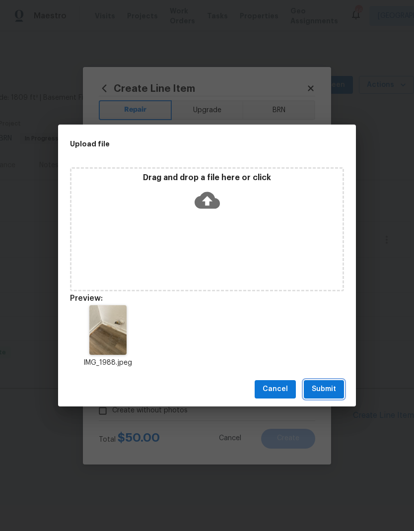
click at [323, 392] on span "Submit" at bounding box center [323, 389] width 24 height 12
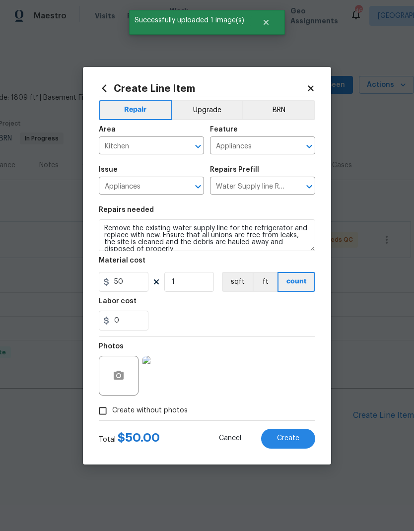
click at [281, 431] on button "Create" at bounding box center [288, 439] width 54 height 20
type input "0"
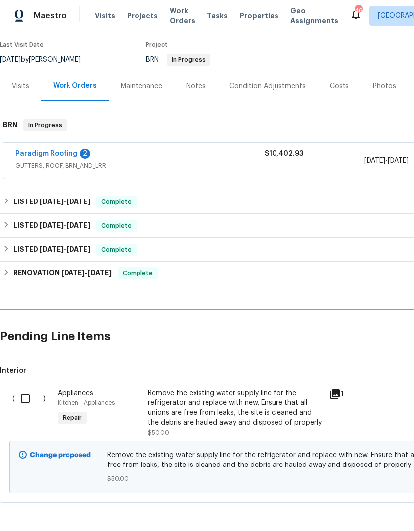
scroll to position [78, 0]
click at [26, 401] on input "checkbox" at bounding box center [29, 398] width 28 height 21
checkbox input "true"
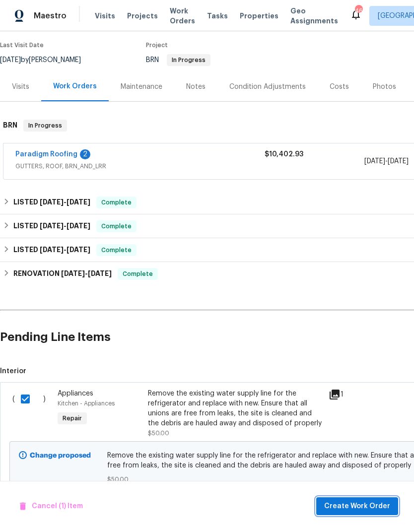
click at [354, 500] on span "Create Work Order" at bounding box center [357, 506] width 66 height 12
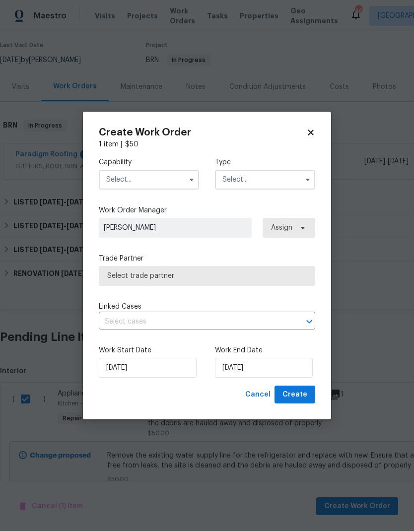
click at [144, 177] on input "text" at bounding box center [149, 180] width 100 height 20
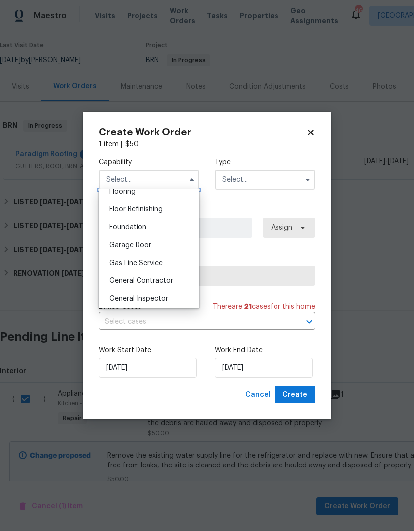
scroll to position [400, 0]
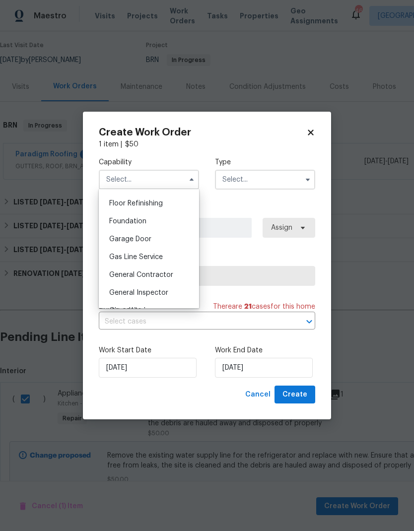
click at [166, 278] on span "General Contractor" at bounding box center [141, 274] width 64 height 7
type input "General Contractor"
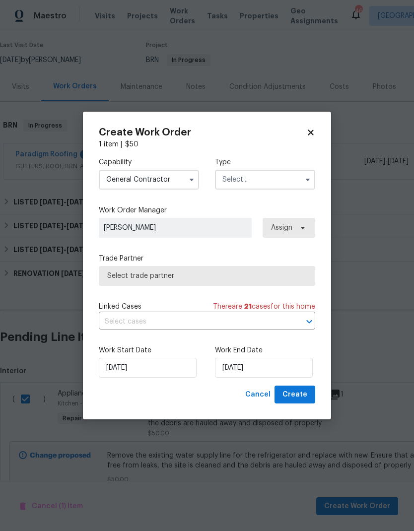
click at [280, 185] on input "text" at bounding box center [265, 180] width 100 height 20
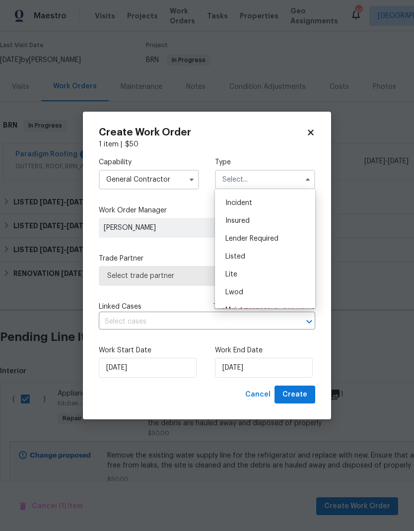
scroll to position [51, 0]
click at [269, 253] on div "Listed" at bounding box center [264, 257] width 95 height 18
type input "Listed"
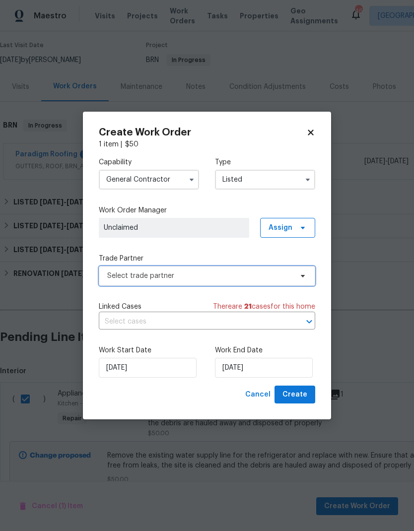
click at [279, 276] on span "Select trade partner" at bounding box center [199, 276] width 185 height 10
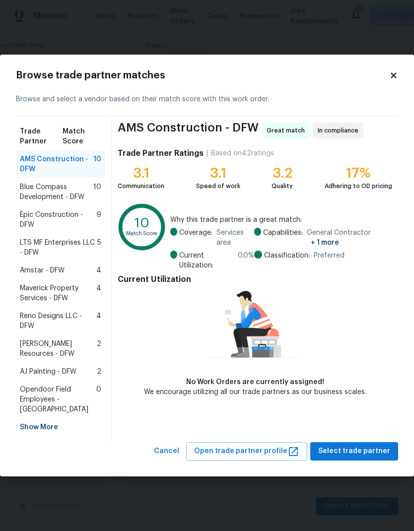
click at [70, 193] on span "Blue Compass Development - DFW" at bounding box center [56, 192] width 73 height 20
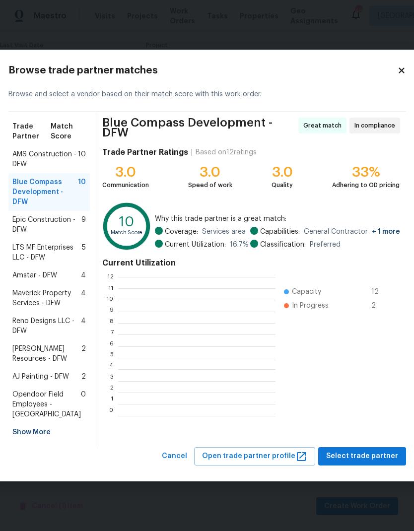
scroll to position [139, 157]
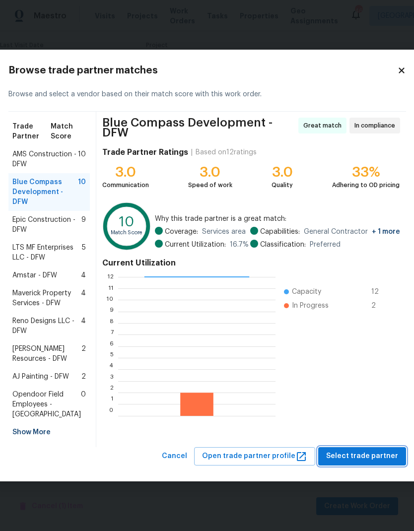
click at [359, 462] on span "Select trade partner" at bounding box center [362, 456] width 72 height 12
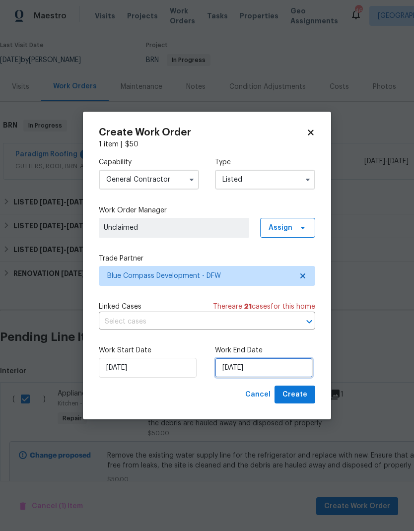
click at [253, 369] on input "[DATE]" at bounding box center [264, 368] width 98 height 20
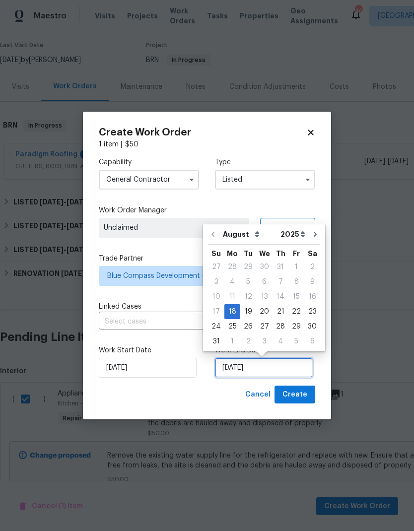
scroll to position [7, 0]
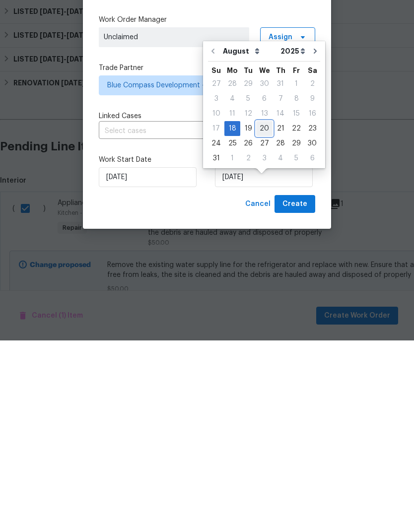
click at [264, 312] on div "20" at bounding box center [264, 319] width 16 height 14
type input "[DATE]"
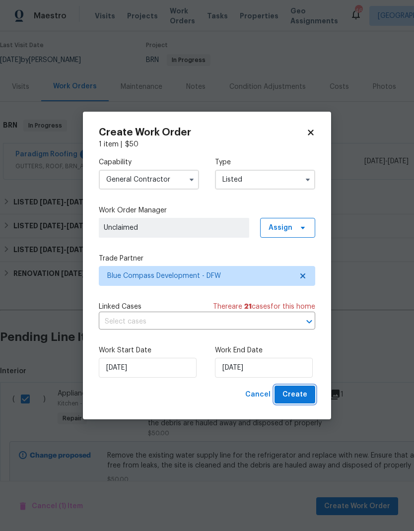
click at [300, 390] on span "Create" at bounding box center [294, 394] width 25 height 12
checkbox input "false"
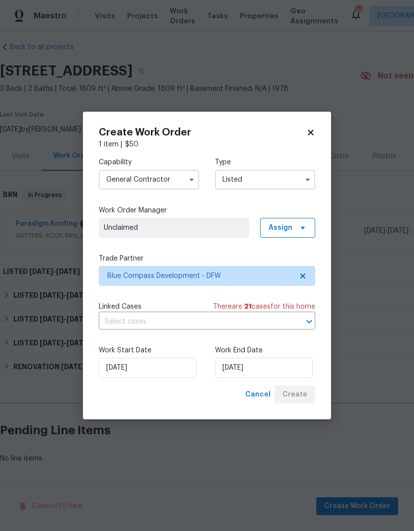
scroll to position [8, 0]
